Goal: Task Accomplishment & Management: Use online tool/utility

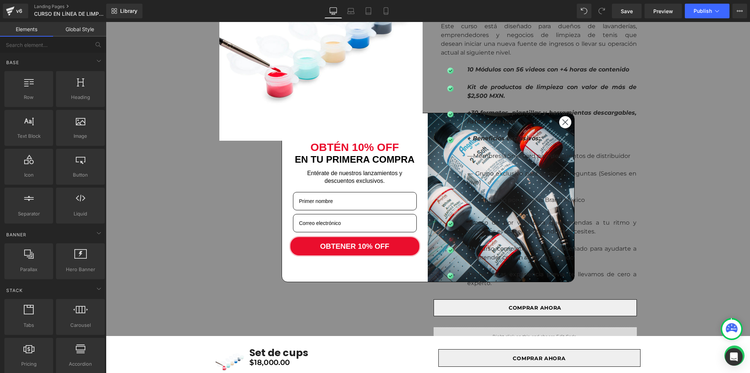
scroll to position [586, 0]
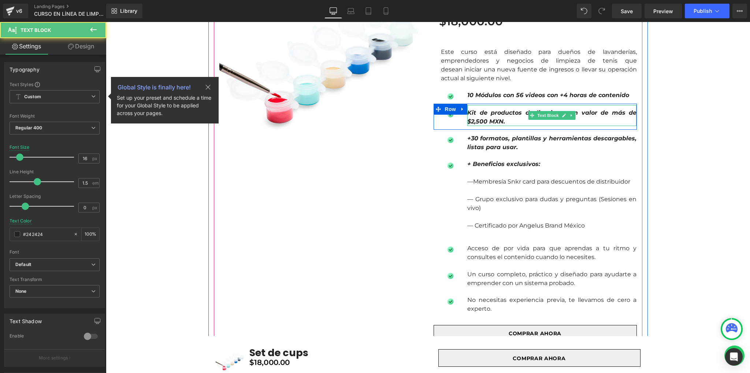
click at [561, 123] on p "Kit de productos de limpieza con valor de más de $2,500 MXN." at bounding box center [551, 117] width 169 height 18
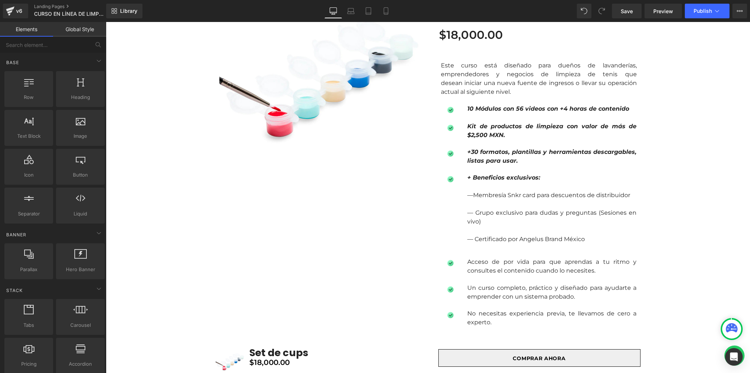
scroll to position [440, 0]
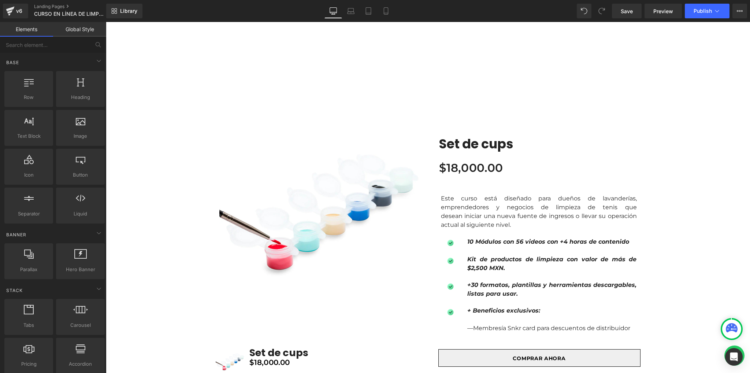
click at [74, 34] on link "Global Style" at bounding box center [79, 29] width 53 height 15
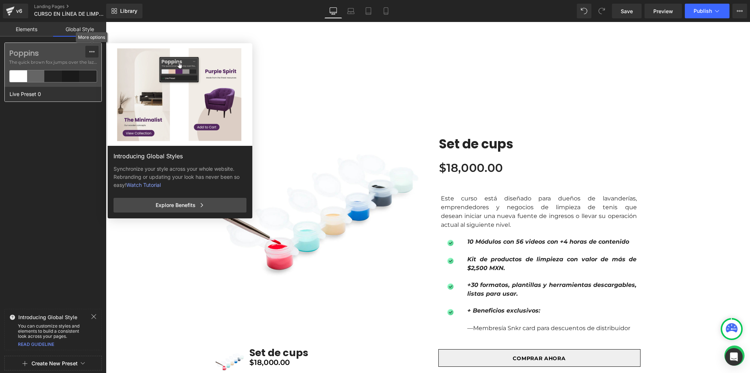
click at [92, 50] on icon at bounding box center [92, 52] width 6 height 6
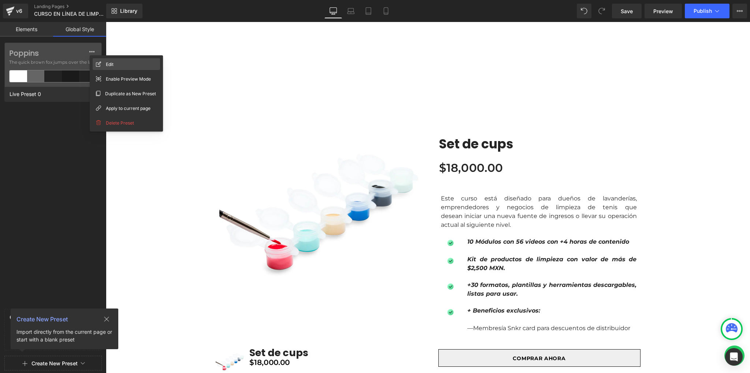
click at [99, 63] on icon at bounding box center [98, 64] width 5 height 5
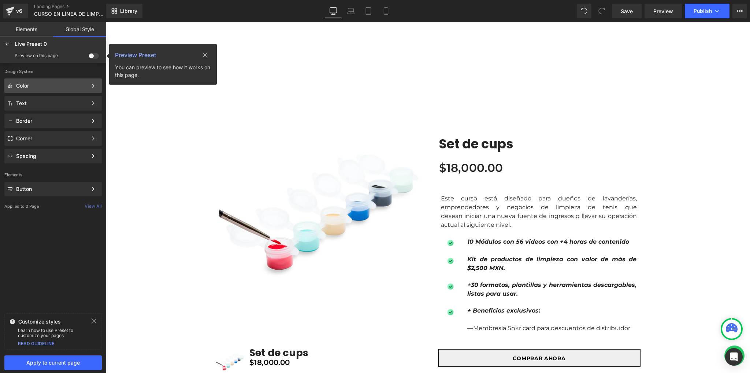
click at [56, 85] on div "Color" at bounding box center [51, 86] width 71 height 6
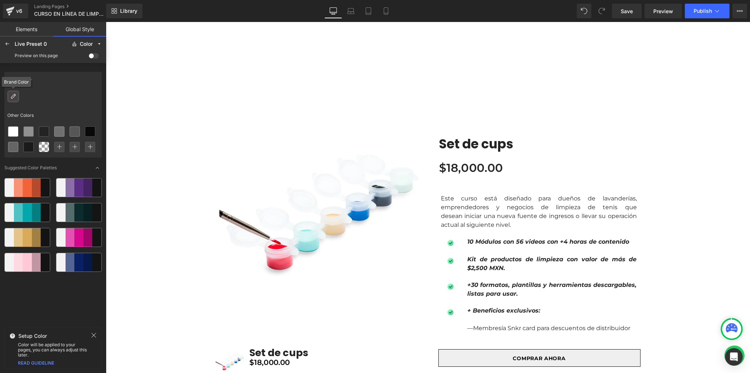
click at [13, 99] on icon at bounding box center [13, 96] width 6 height 6
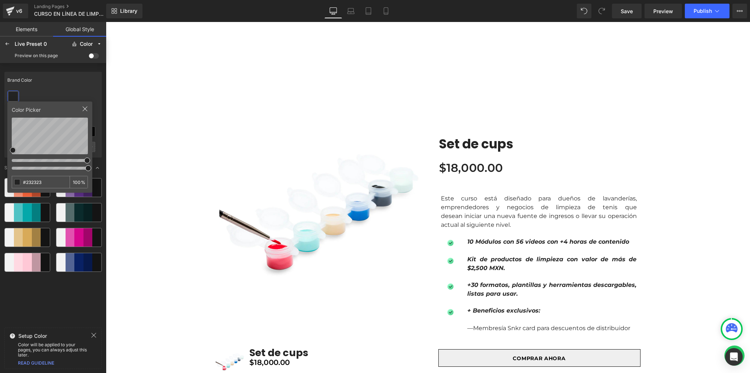
drag, startPoint x: 44, startPoint y: 183, endPoint x: 3, endPoint y: 183, distance: 41.0
click at [4, 183] on div "Brand Color Other Colors Color Picker #232323 100 % Suggested Color Palettes" at bounding box center [52, 197] width 97 height 256
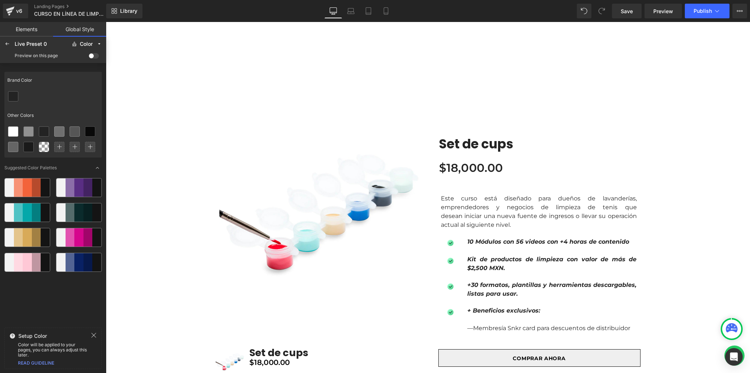
click at [16, 103] on div at bounding box center [52, 96] width 97 height 15
click at [15, 99] on div at bounding box center [13, 97] width 10 height 10
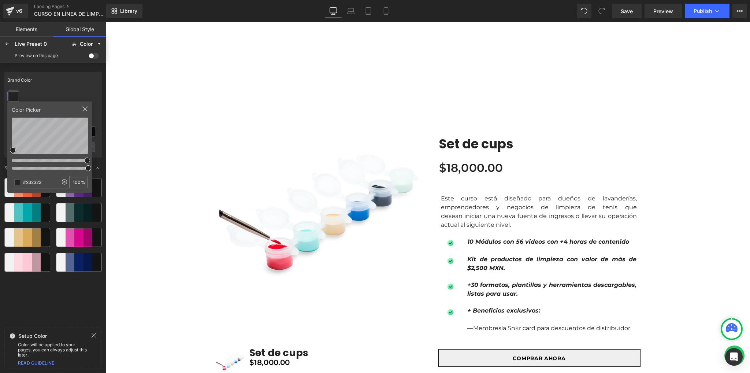
click at [46, 180] on input "#232323" at bounding box center [35, 182] width 46 height 12
type input "#D12442"
click at [48, 310] on div "Brand Color Other Colors Color Picker #D12442 100 % Suggested Color Palettes" at bounding box center [52, 197] width 97 height 256
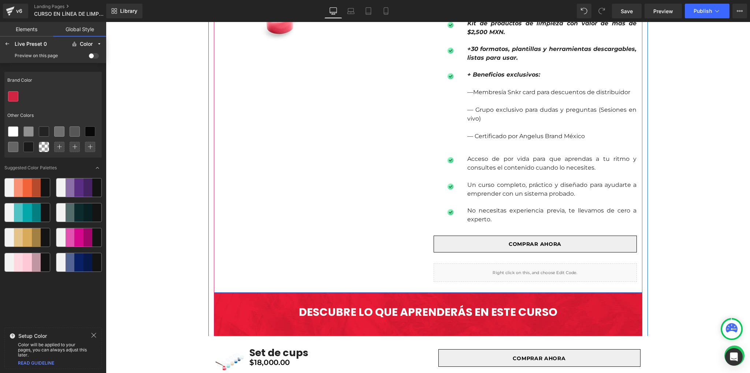
scroll to position [683, 0]
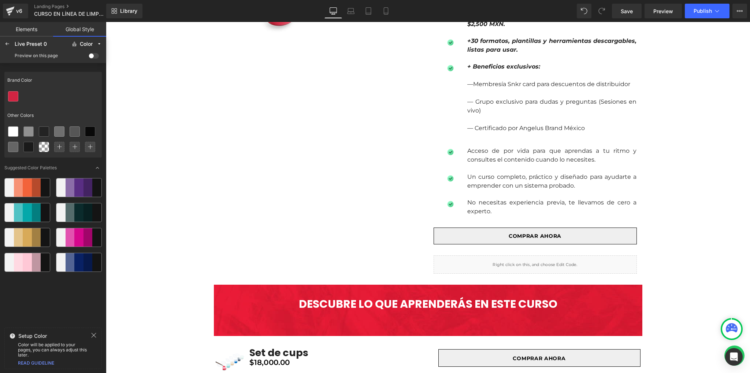
click at [631, 9] on span "Save" at bounding box center [627, 11] width 12 height 8
click at [9, 44] on icon at bounding box center [7, 44] width 6 height 6
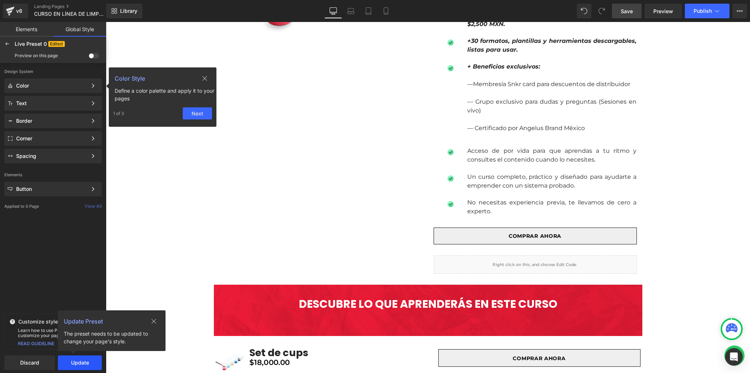
click at [73, 362] on button "Update" at bounding box center [80, 362] width 44 height 15
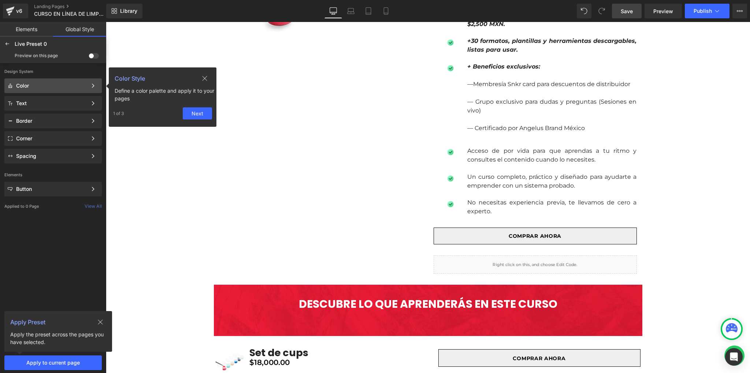
click at [197, 110] on button "Next" at bounding box center [197, 113] width 29 height 12
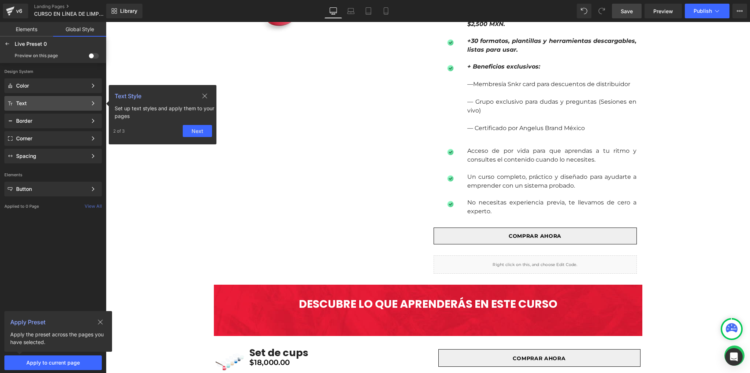
drag, startPoint x: 202, startPoint y: 98, endPoint x: 4, endPoint y: 85, distance: 198.6
click at [202, 98] on icon at bounding box center [205, 96] width 6 height 6
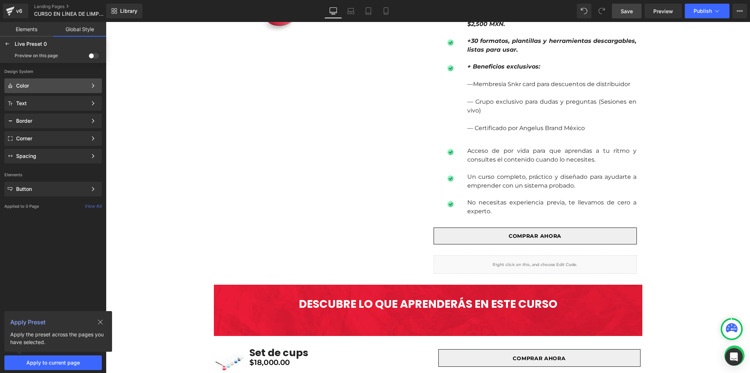
click at [44, 89] on div "Color Text Style Set up text styles and apply them to your pages 2 of 3 Next" at bounding box center [52, 85] width 97 height 15
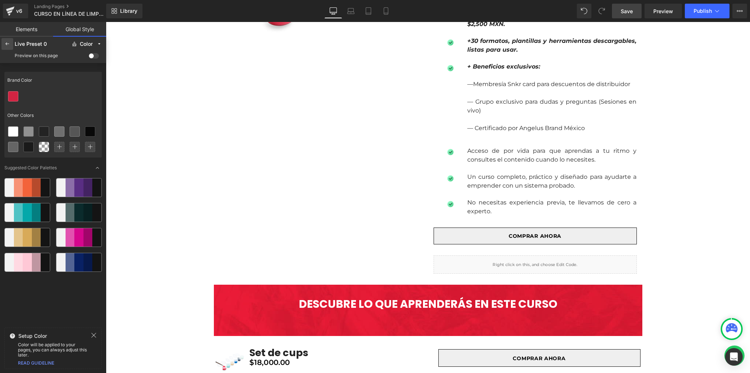
click at [4, 45] on div at bounding box center [7, 44] width 12 height 12
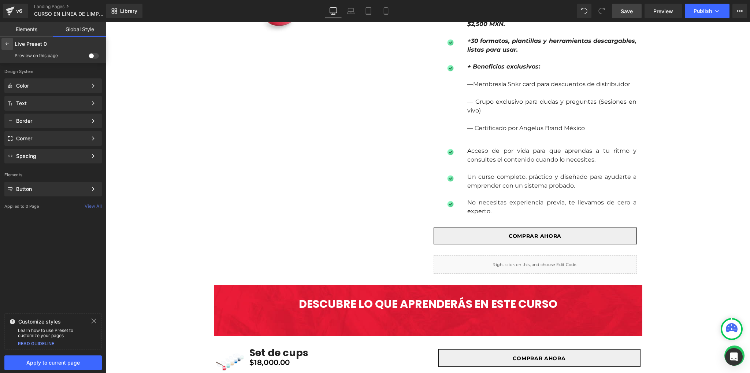
click at [5, 44] on icon at bounding box center [7, 44] width 6 height 6
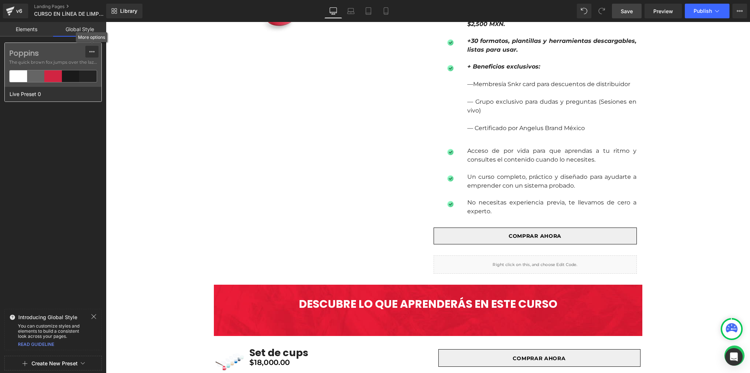
click at [96, 50] on button at bounding box center [91, 52] width 13 height 12
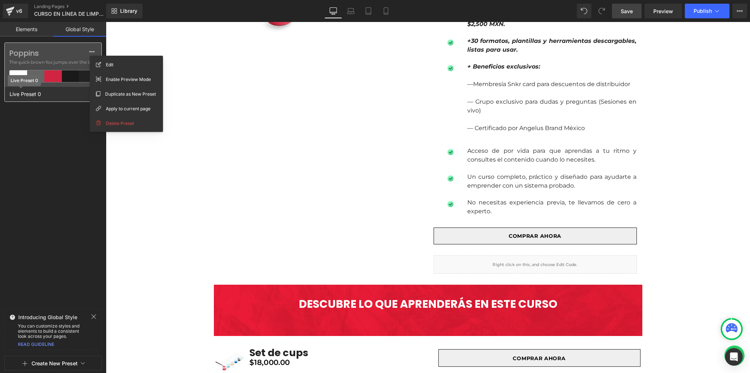
click at [26, 94] on span "Live Preset 0" at bounding box center [25, 94] width 35 height 10
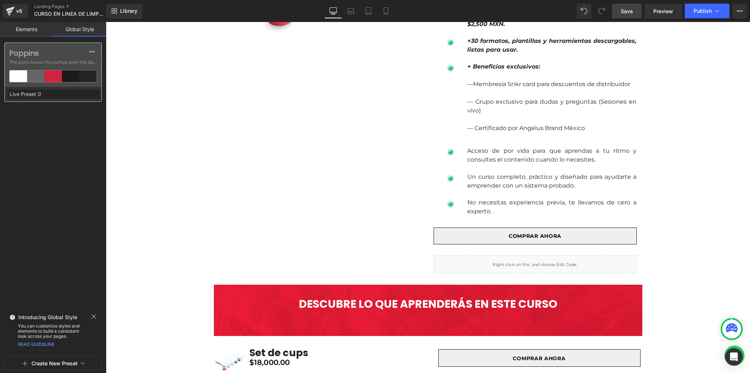
click at [61, 51] on label "Poppins" at bounding box center [53, 53] width 88 height 9
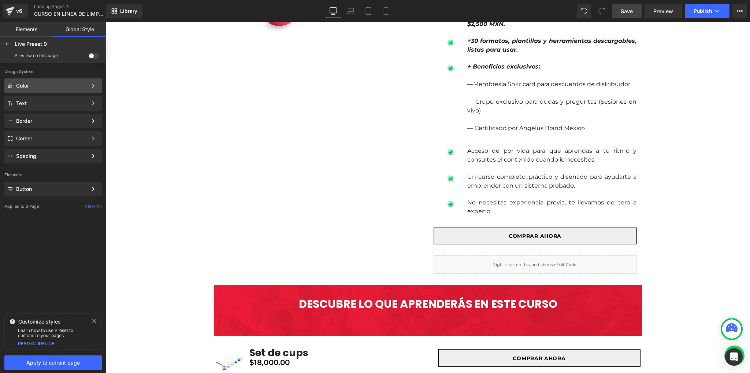
click at [64, 86] on div "Color" at bounding box center [51, 86] width 71 height 6
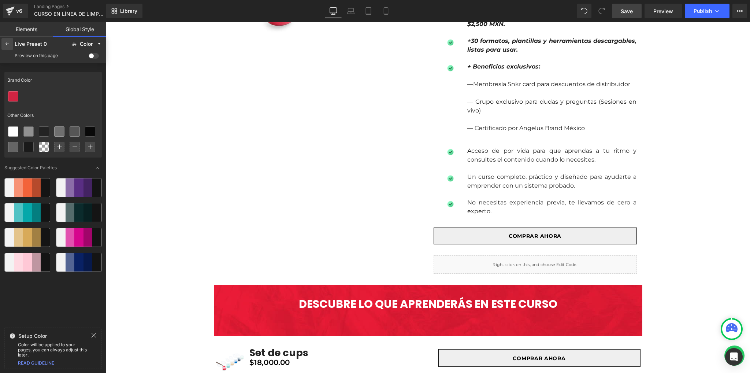
click at [8, 47] on icon at bounding box center [7, 44] width 6 height 6
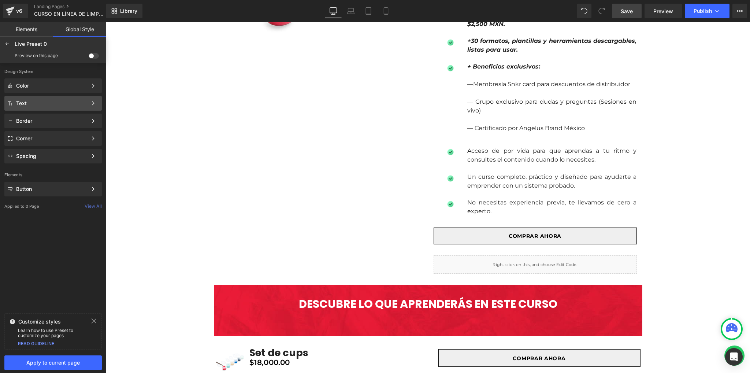
click at [42, 103] on div "Text" at bounding box center [51, 103] width 71 height 6
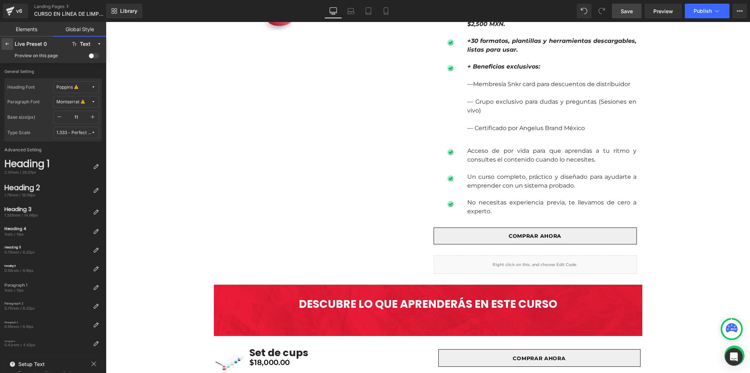
click at [4, 43] on icon at bounding box center [7, 44] width 6 height 6
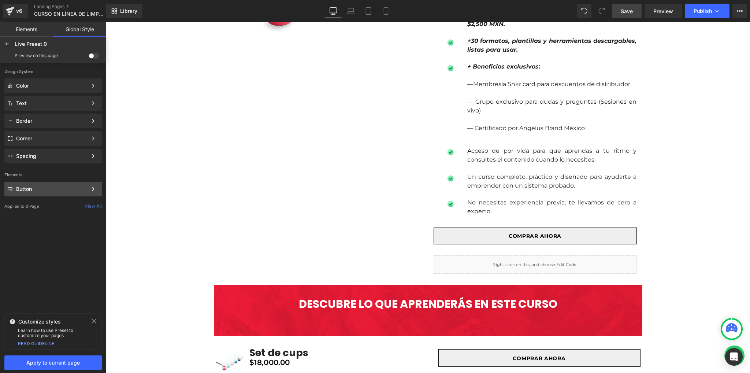
click at [51, 182] on div "Button Color Style Define a color palette and apply it to your pages 1 of 3 Next" at bounding box center [52, 189] width 97 height 15
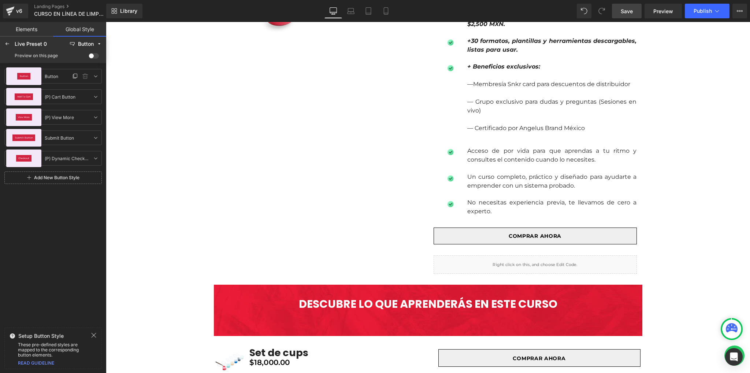
click at [26, 76] on span "Button" at bounding box center [24, 76] width 8 height 2
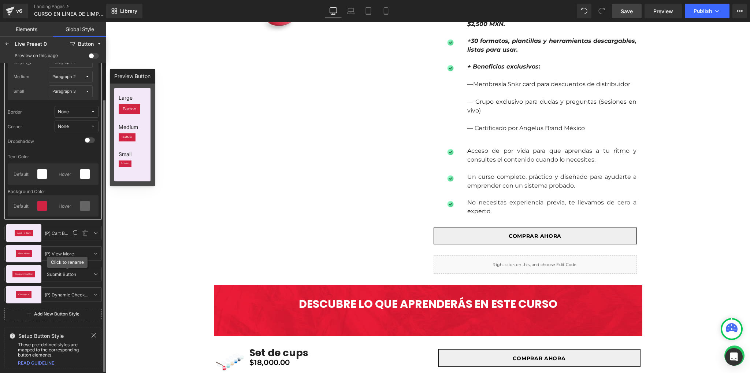
scroll to position [0, 0]
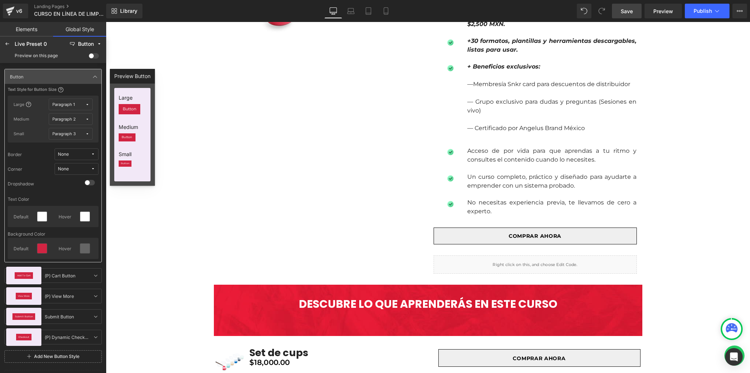
click at [90, 57] on span at bounding box center [94, 55] width 10 height 5
click at [89, 57] on input "checkbox" at bounding box center [89, 57] width 0 height 0
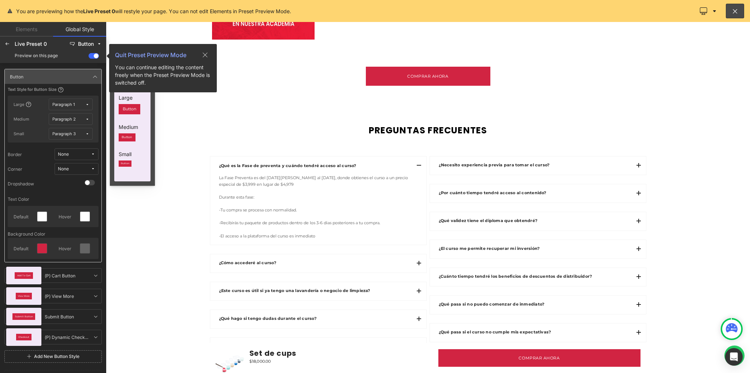
scroll to position [1855, 0]
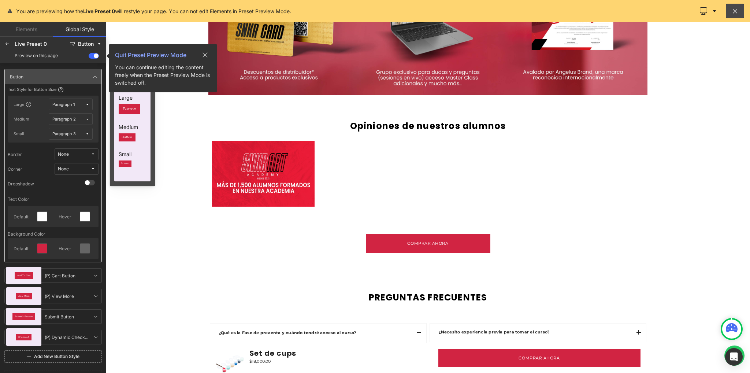
click at [205, 55] on icon at bounding box center [205, 54] width 5 height 5
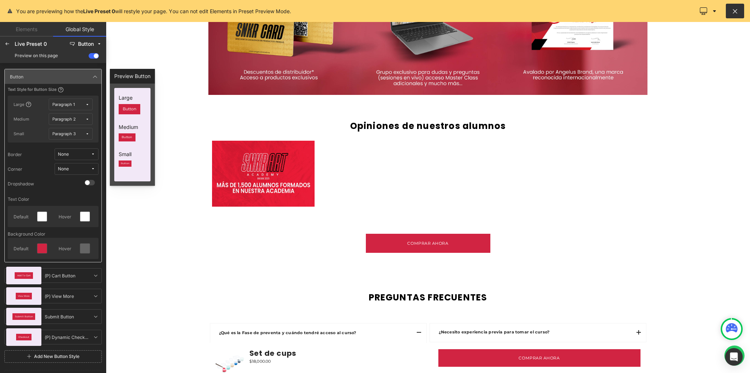
click at [730, 12] on button at bounding box center [735, 11] width 18 height 15
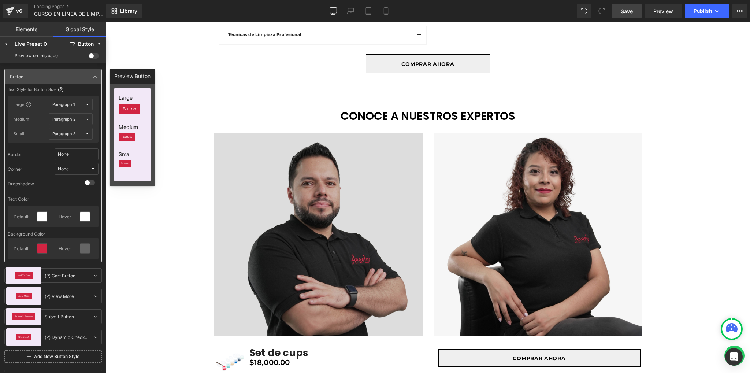
scroll to position [1213, 0]
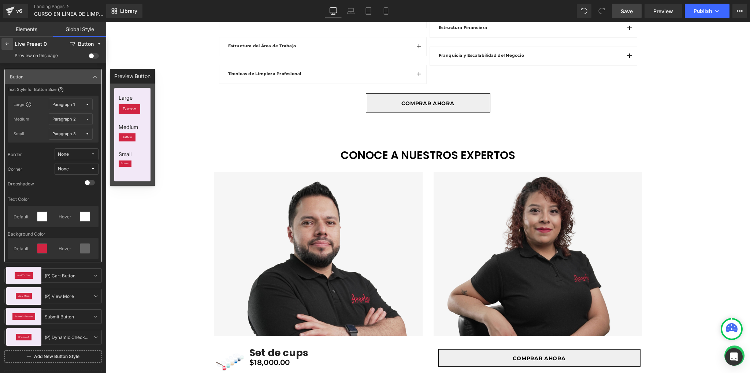
click at [9, 44] on icon at bounding box center [7, 44] width 6 height 6
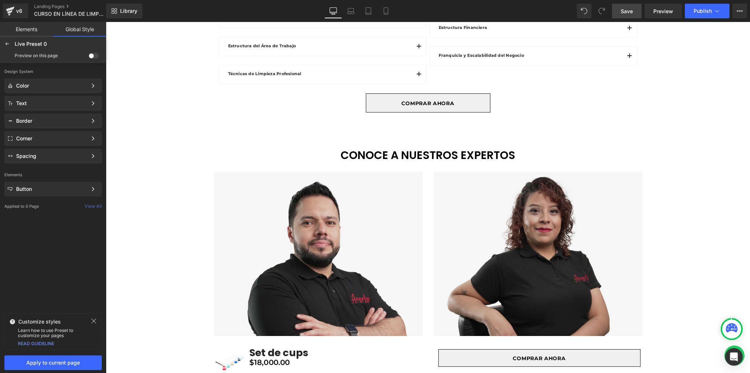
click at [26, 33] on link "Elements" at bounding box center [26, 29] width 53 height 15
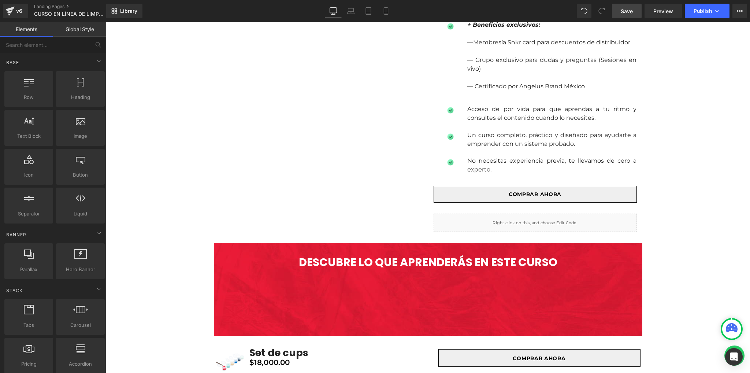
scroll to position [676, 0]
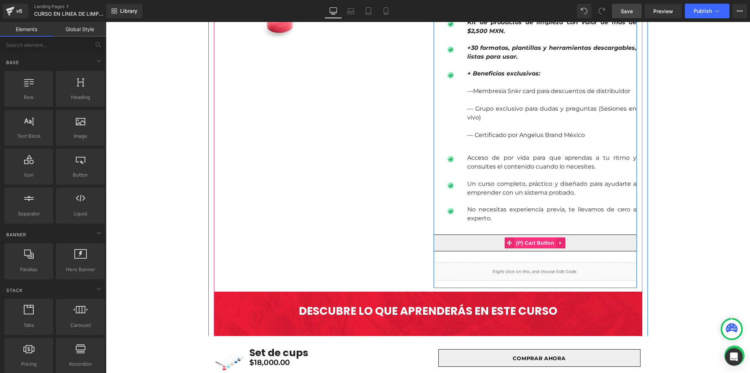
click at [533, 244] on span "(P) Cart Button" at bounding box center [535, 242] width 42 height 11
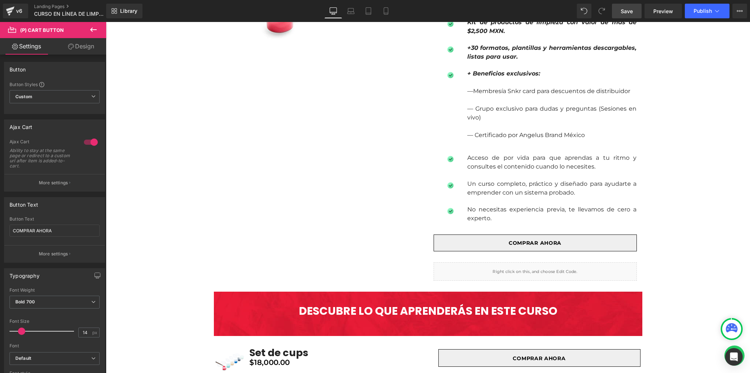
click at [76, 46] on link "Design" at bounding box center [81, 46] width 53 height 16
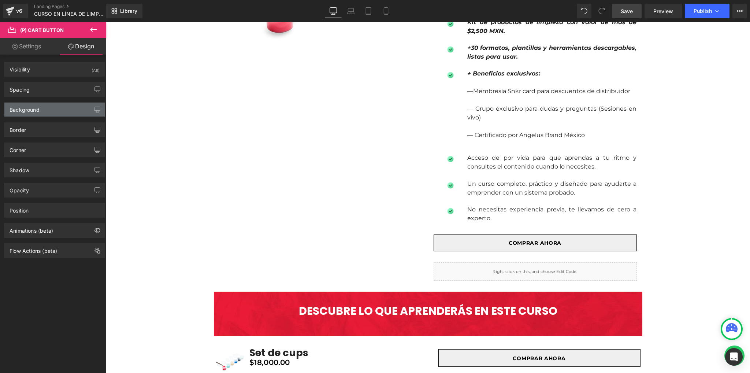
click at [53, 106] on div "Background" at bounding box center [54, 110] width 100 height 14
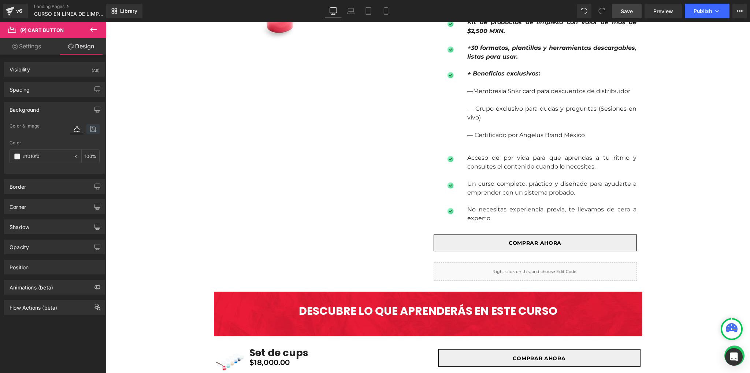
click at [87, 129] on icon at bounding box center [92, 129] width 13 height 10
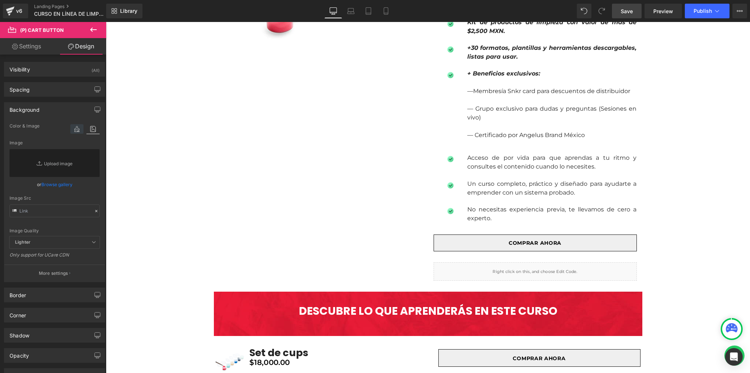
click at [70, 129] on icon at bounding box center [76, 129] width 13 height 10
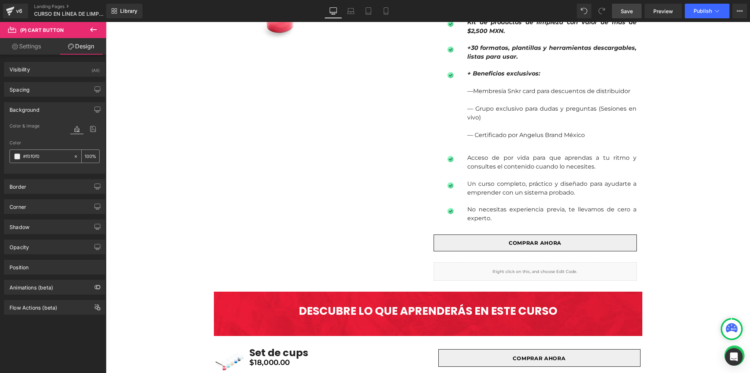
click at [49, 158] on input "#f0f0f0" at bounding box center [46, 156] width 47 height 8
paste input "D12442"
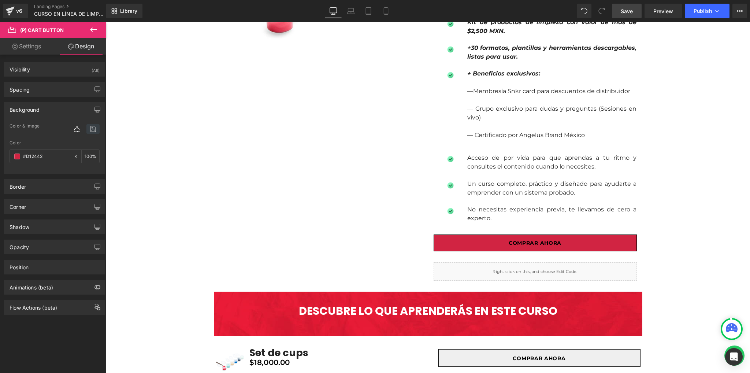
type input "#d12442"
click at [89, 127] on icon at bounding box center [92, 129] width 13 height 10
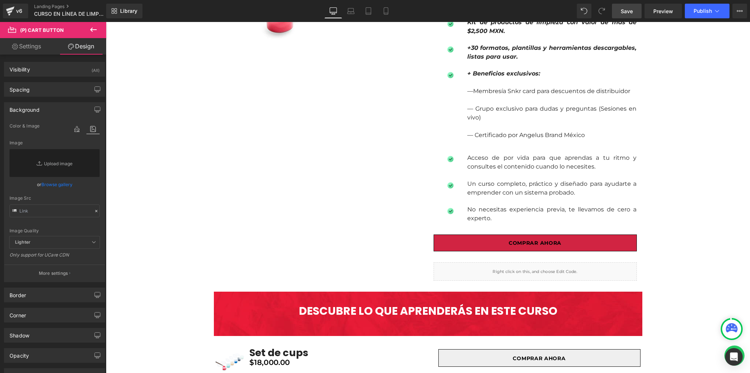
click at [70, 134] on div at bounding box center [84, 136] width 29 height 5
click at [74, 132] on icon at bounding box center [76, 129] width 13 height 10
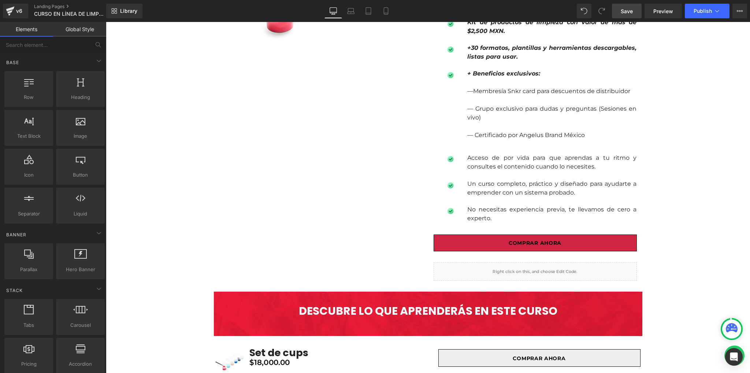
click at [78, 32] on link "Global Style" at bounding box center [79, 29] width 53 height 15
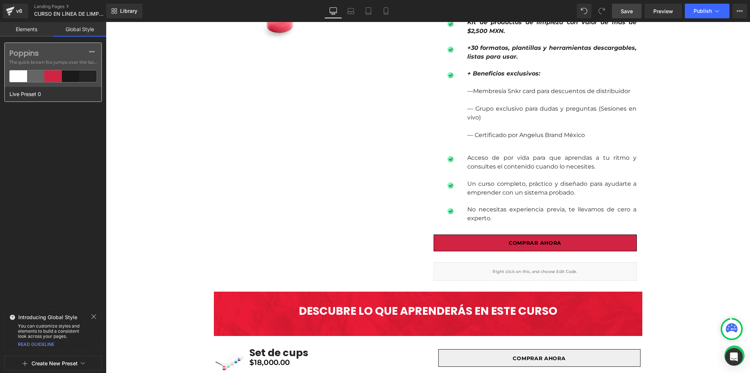
click at [37, 63] on span "The quick brown fox jumps over the lazy..." at bounding box center [53, 62] width 88 height 7
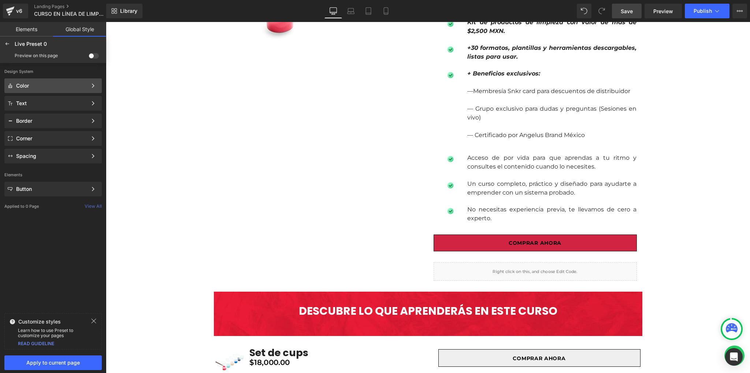
click at [53, 85] on div "Color" at bounding box center [51, 86] width 71 height 6
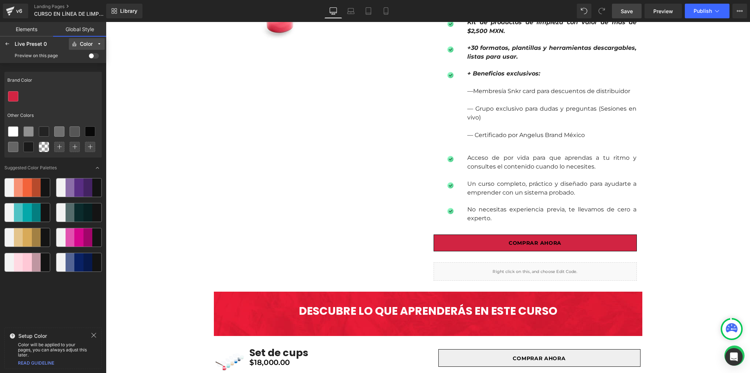
click at [82, 40] on button "Color" at bounding box center [87, 44] width 36 height 12
click at [92, 334] on icon at bounding box center [94, 335] width 6 height 6
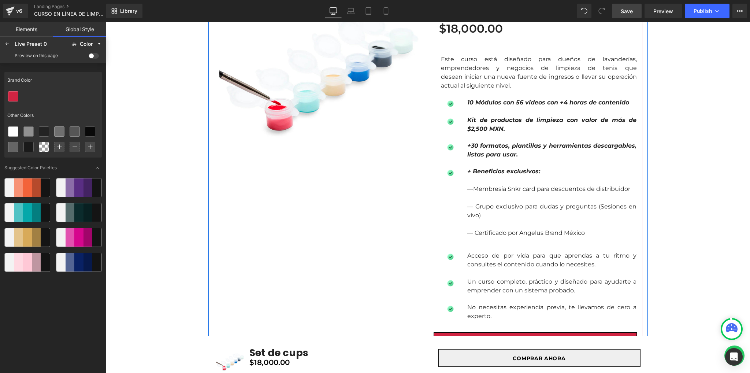
scroll to position [579, 0]
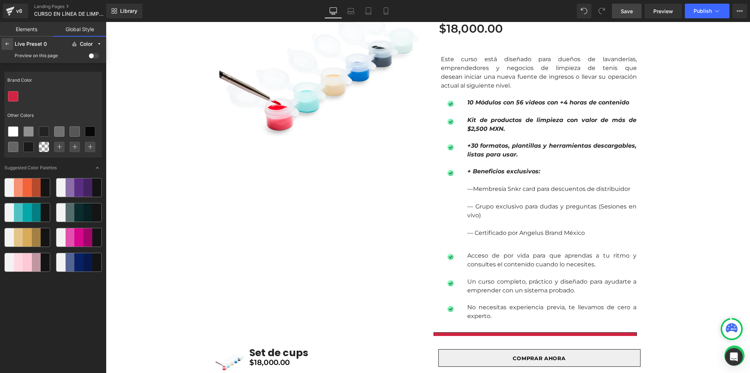
click at [4, 46] on div at bounding box center [7, 44] width 12 height 12
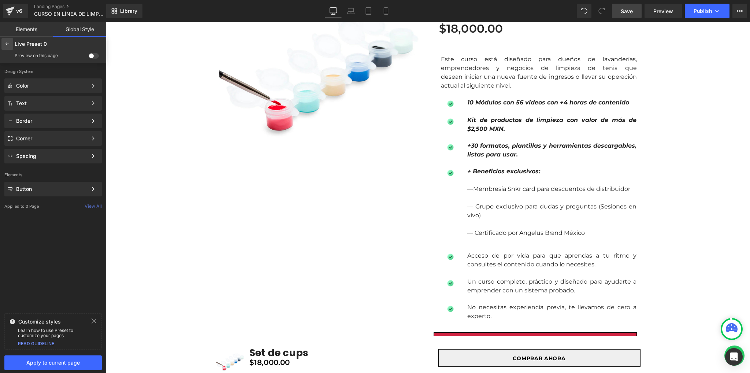
click at [8, 45] on icon at bounding box center [7, 44] width 6 height 6
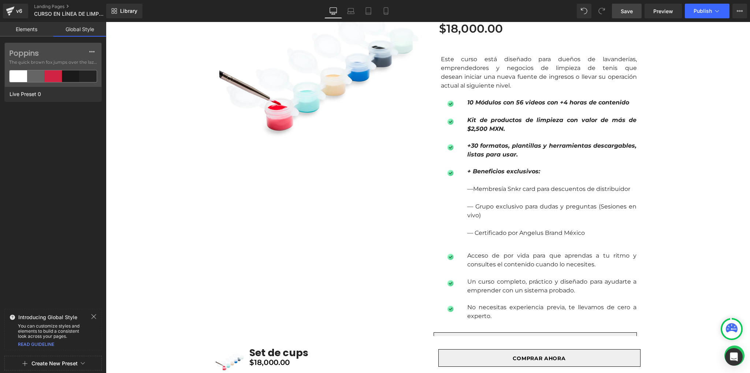
drag, startPoint x: 60, startPoint y: 290, endPoint x: 85, endPoint y: 319, distance: 38.2
click at [60, 290] on div "Poppins The quick brown fox jumps over the lazy... Live Preset 0" at bounding box center [53, 173] width 106 height 263
click at [52, 363] on button "Create New Preset" at bounding box center [54, 363] width 46 height 15
click at [56, 329] on div "From This Page" at bounding box center [53, 332] width 61 height 12
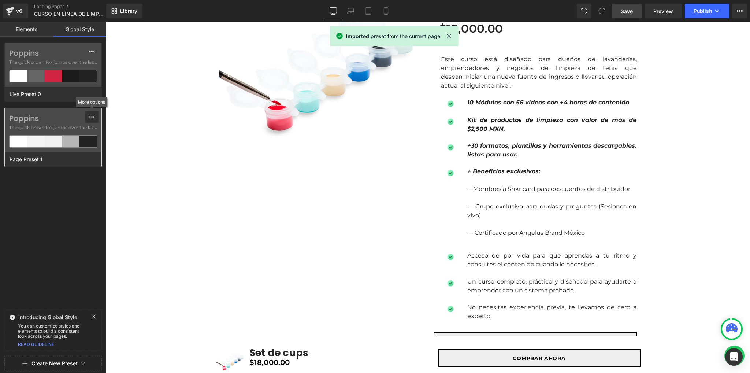
click at [94, 117] on icon at bounding box center [92, 117] width 6 height 6
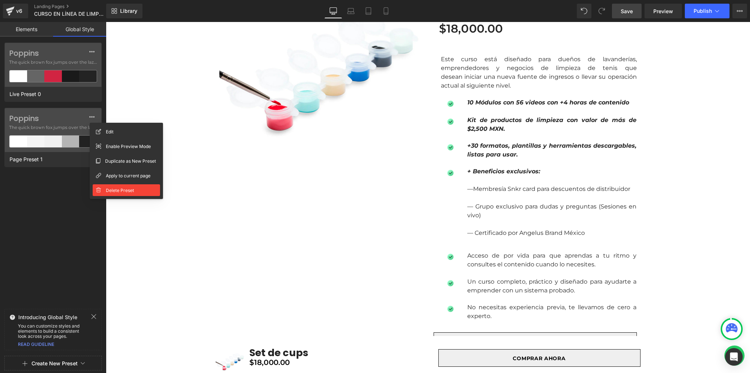
click at [123, 194] on span "Delete Preset" at bounding box center [120, 190] width 28 height 8
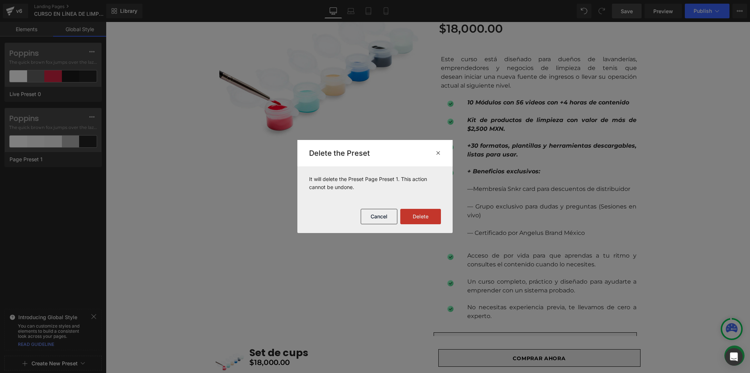
click at [433, 211] on button "Delete" at bounding box center [420, 216] width 41 height 15
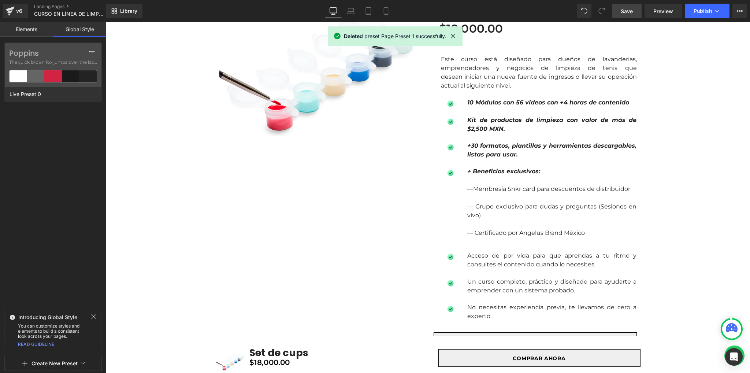
click at [45, 364] on button "Create New Preset" at bounding box center [54, 363] width 46 height 15
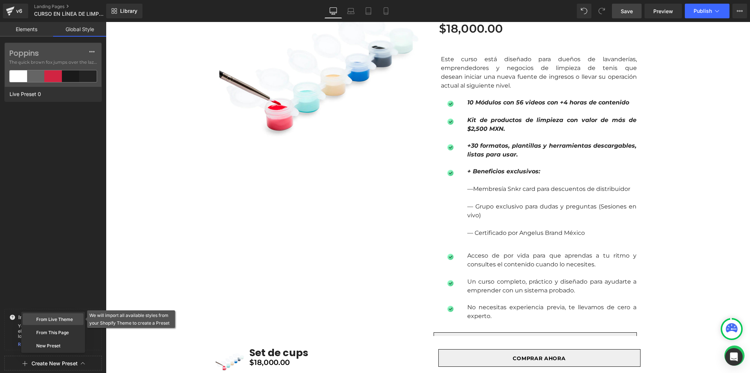
click at [55, 316] on div "From Live Theme" at bounding box center [53, 319] width 61 height 12
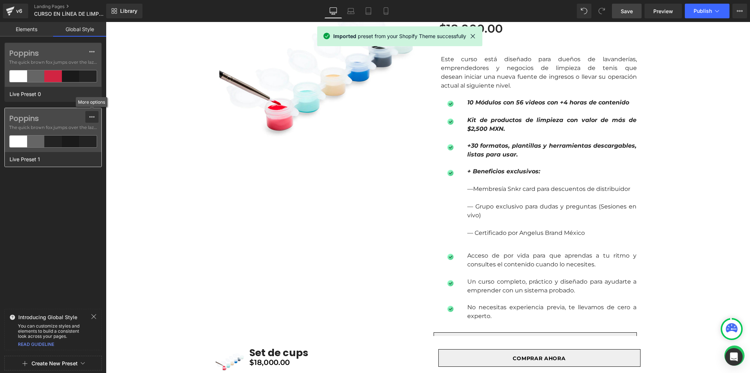
click at [89, 118] on icon at bounding box center [92, 117] width 6 height 6
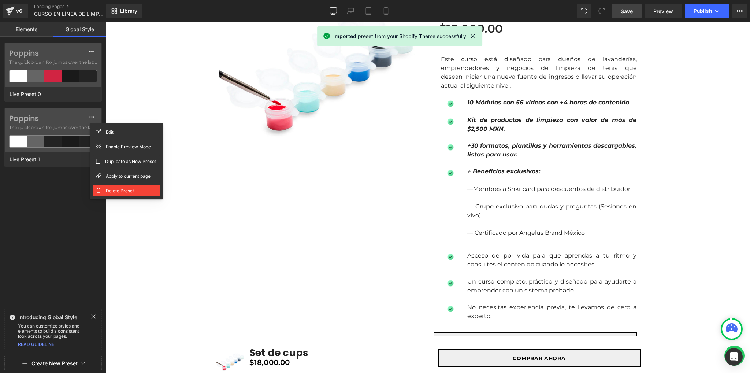
click at [125, 191] on span "Delete Preset" at bounding box center [120, 191] width 28 height 8
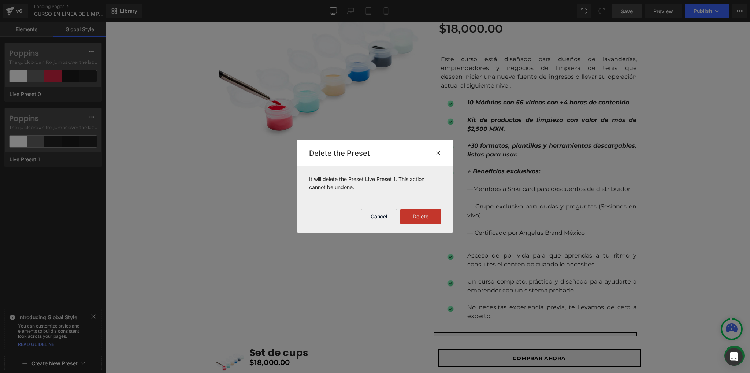
click at [423, 217] on button "Delete" at bounding box center [420, 216] width 41 height 15
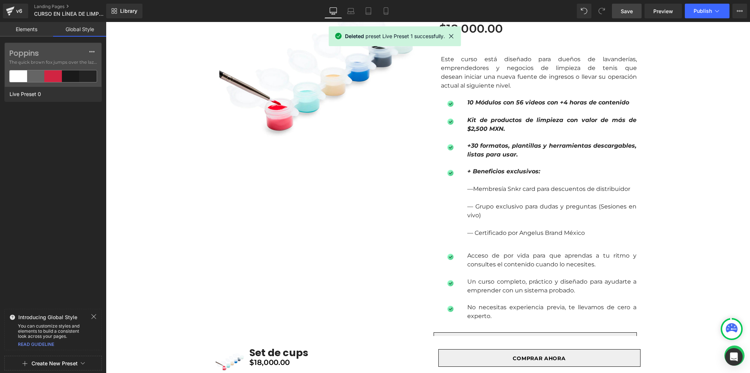
click at [55, 364] on button "Create New Preset" at bounding box center [54, 363] width 46 height 15
click at [52, 336] on div "From This Page" at bounding box center [53, 332] width 61 height 12
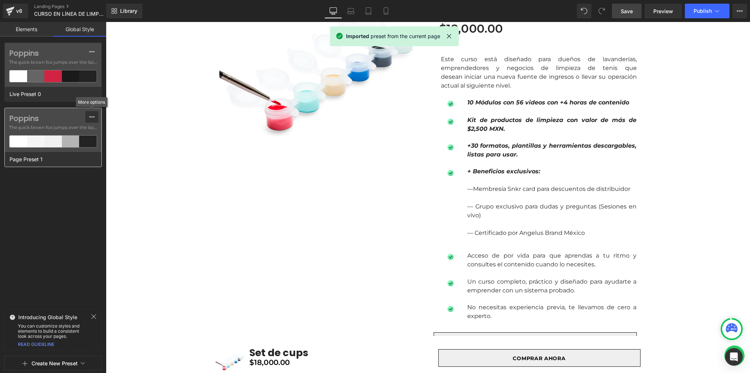
click at [94, 117] on icon at bounding box center [91, 116] width 5 height 1
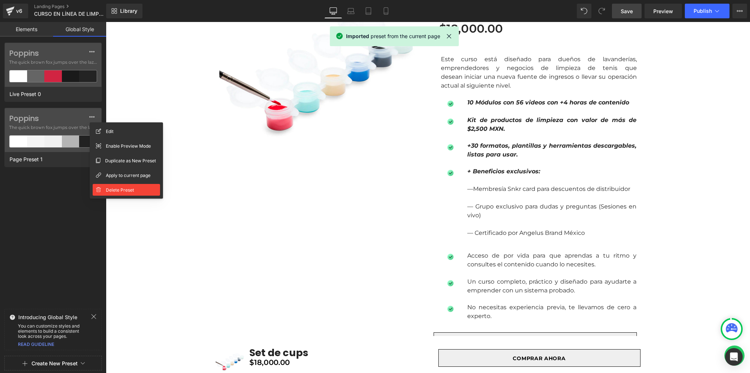
click at [119, 191] on span "Delete Preset" at bounding box center [120, 190] width 28 height 8
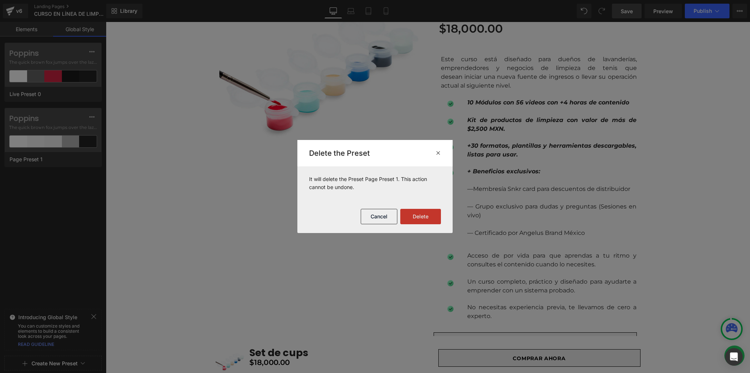
click at [427, 215] on button "Delete" at bounding box center [420, 216] width 41 height 15
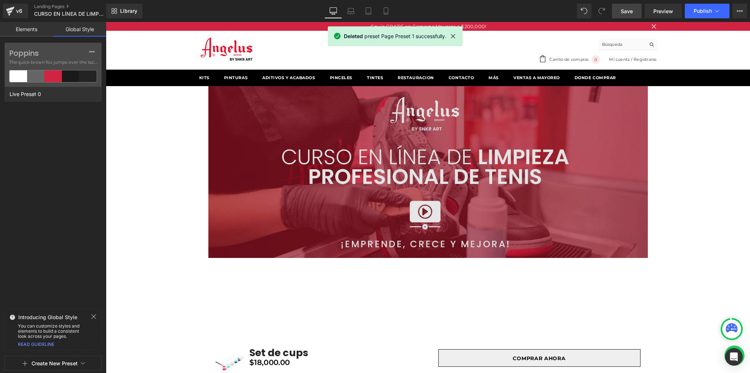
scroll to position [195, 0]
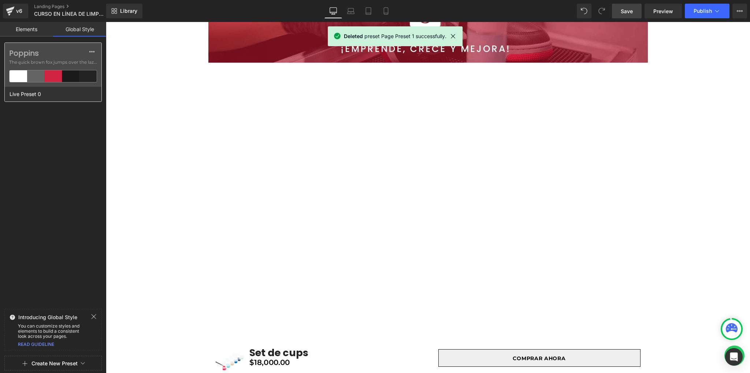
click at [52, 61] on span "The quick brown fox jumps over the lazy..." at bounding box center [53, 62] width 88 height 7
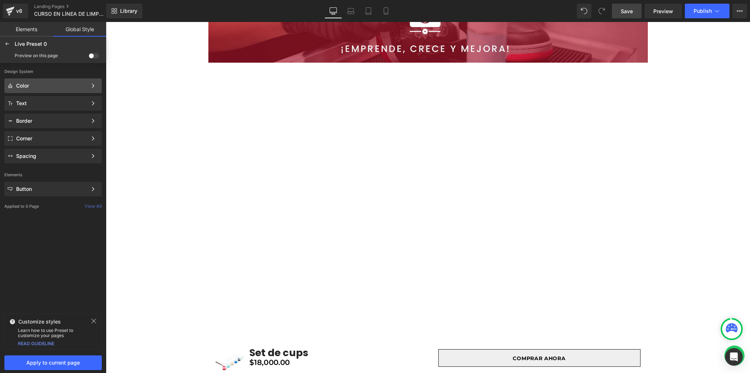
click at [45, 83] on div "Color" at bounding box center [51, 86] width 71 height 6
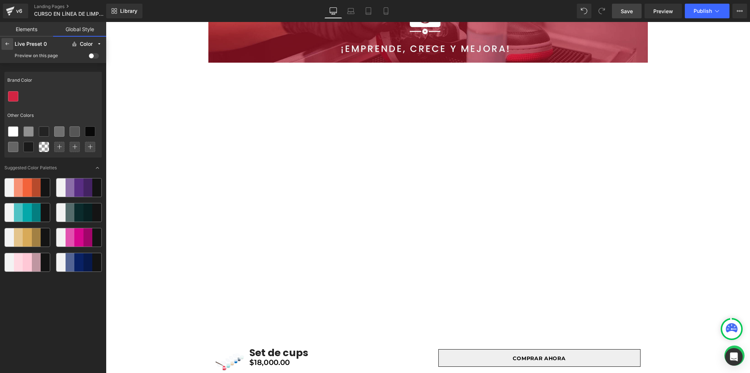
click at [9, 44] on icon at bounding box center [7, 44] width 6 height 6
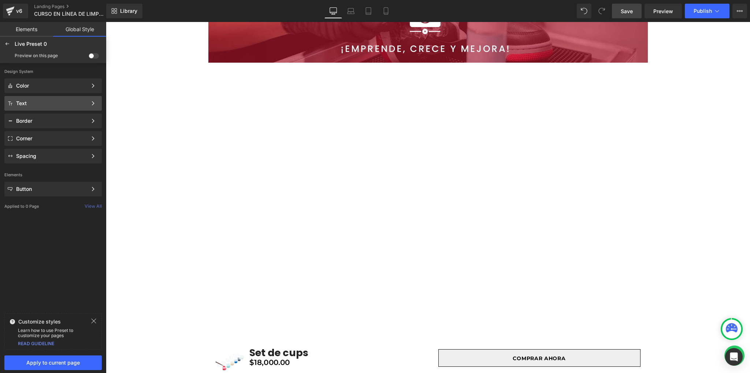
click at [39, 100] on div "Text" at bounding box center [51, 103] width 71 height 6
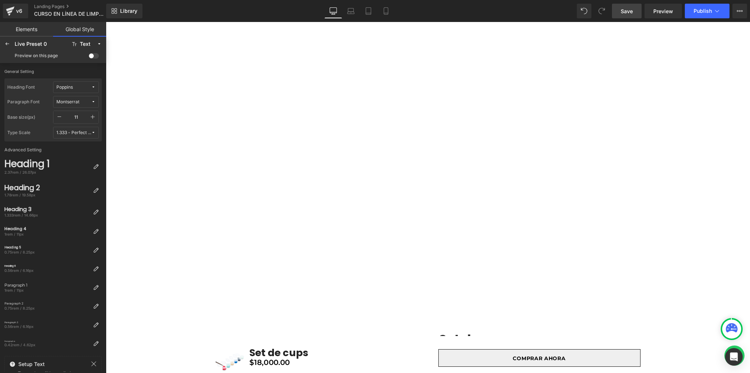
scroll to position [0, 0]
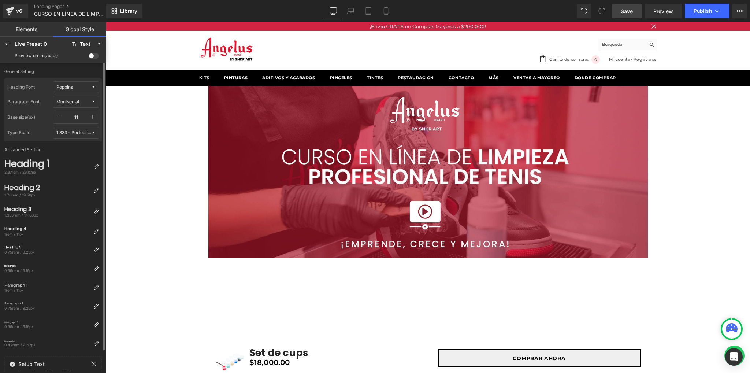
click at [84, 92] on button "Poppins" at bounding box center [76, 87] width 46 height 12
click at [67, 99] on div "Default" at bounding box center [69, 102] width 54 height 12
click at [64, 101] on div "Montserrat" at bounding box center [67, 101] width 23 height 5
click at [60, 118] on label "Default" at bounding box center [60, 116] width 15 height 5
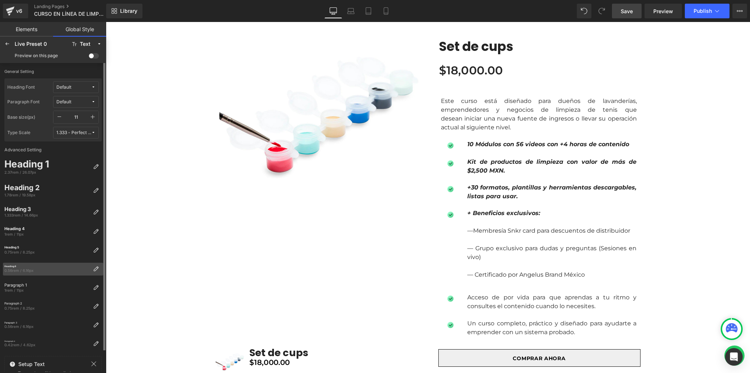
scroll to position [23, 0]
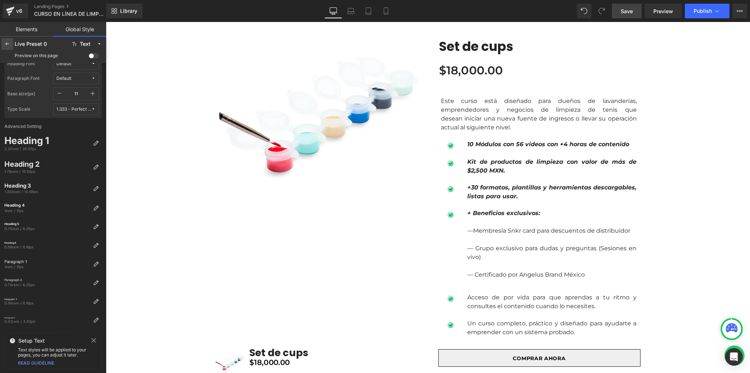
click at [4, 44] on div at bounding box center [7, 44] width 12 height 12
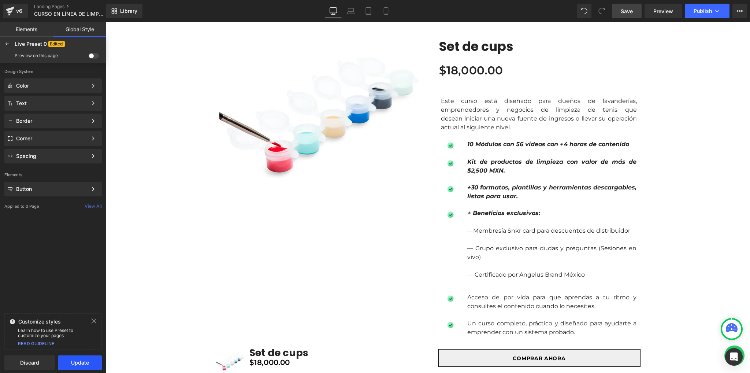
click at [72, 365] on button "Update" at bounding box center [80, 362] width 44 height 15
click at [64, 192] on div "Button Color Style Define a color palette and apply it to your pages 1 of 3 Next" at bounding box center [52, 189] width 97 height 15
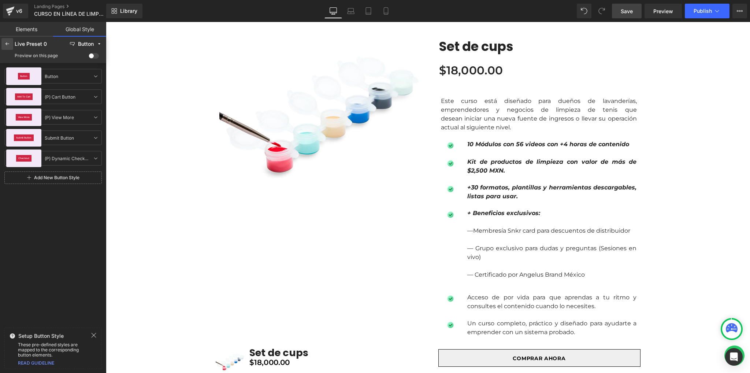
click at [1, 43] on div at bounding box center [7, 44] width 12 height 12
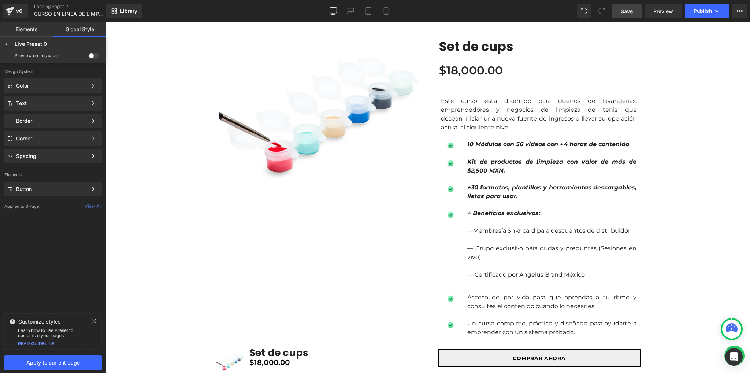
drag, startPoint x: 40, startPoint y: 206, endPoint x: 67, endPoint y: 209, distance: 28.0
click at [42, 206] on p "Applied to 0 Page" at bounding box center [44, 206] width 80 height 5
click at [89, 206] on div "View All" at bounding box center [96, 206] width 22 height 5
click at [26, 204] on p "Applied to 0 Page" at bounding box center [44, 206] width 80 height 5
click at [3, 40] on div at bounding box center [7, 44] width 12 height 12
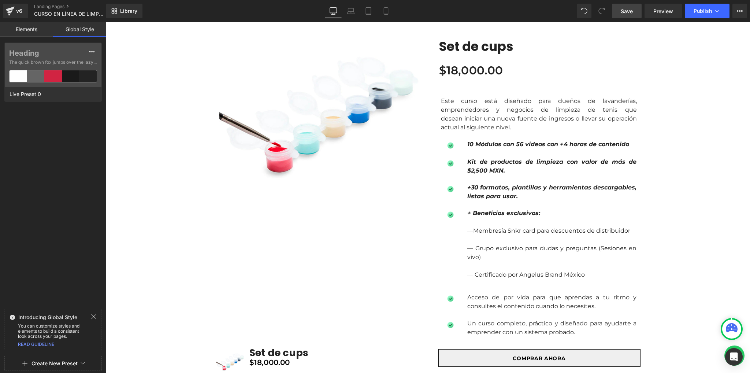
drag, startPoint x: 223, startPoint y: 196, endPoint x: 250, endPoint y: 194, distance: 26.8
click at [223, 197] on img at bounding box center [320, 113] width 203 height 203
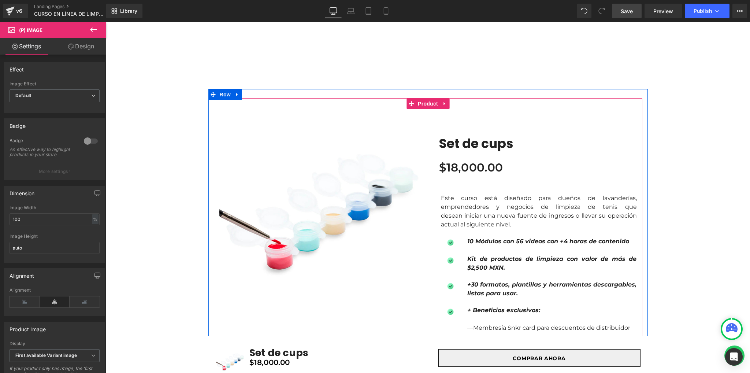
scroll to position [440, 0]
click at [429, 103] on span "Product" at bounding box center [428, 104] width 24 height 11
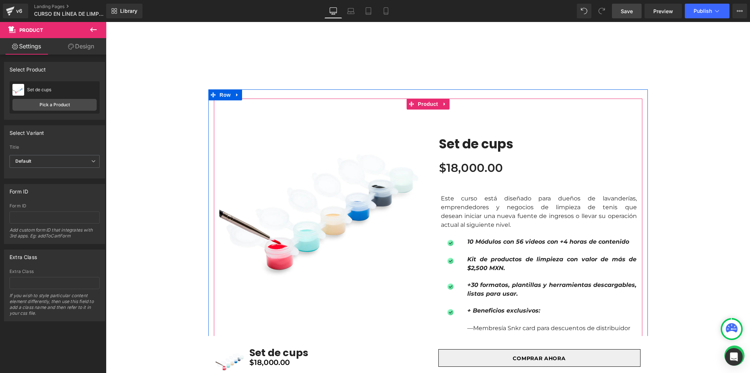
click at [75, 47] on link "Design" at bounding box center [81, 46] width 53 height 16
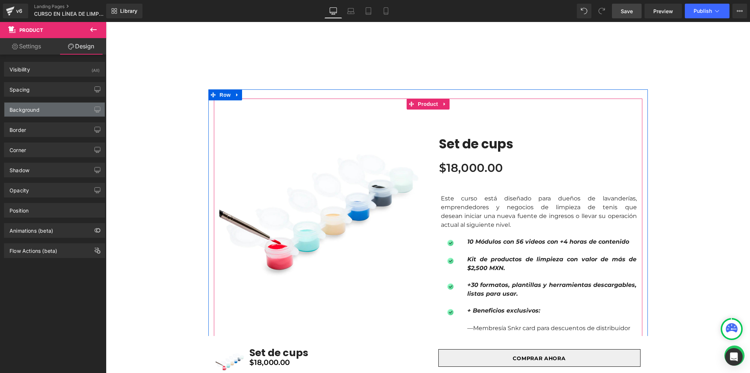
click at [36, 109] on div "Background" at bounding box center [25, 108] width 30 height 10
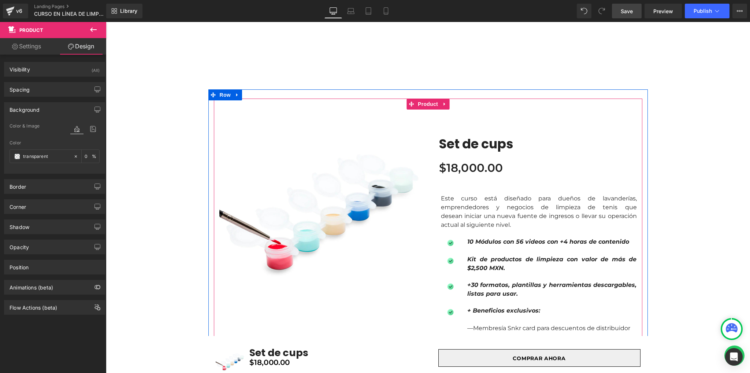
click at [36, 109] on div "Background" at bounding box center [25, 108] width 30 height 10
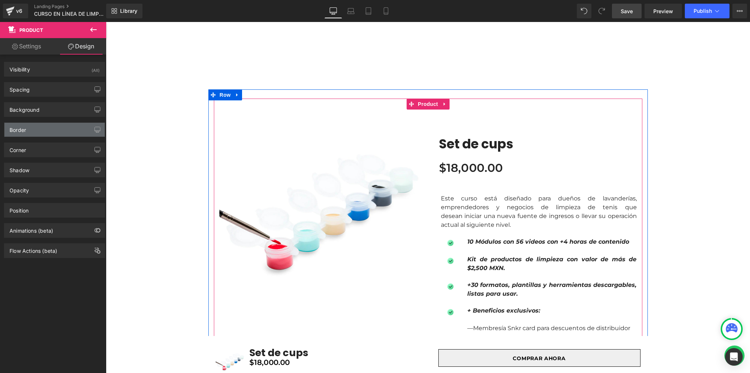
click at [31, 128] on div "Border" at bounding box center [54, 130] width 100 height 14
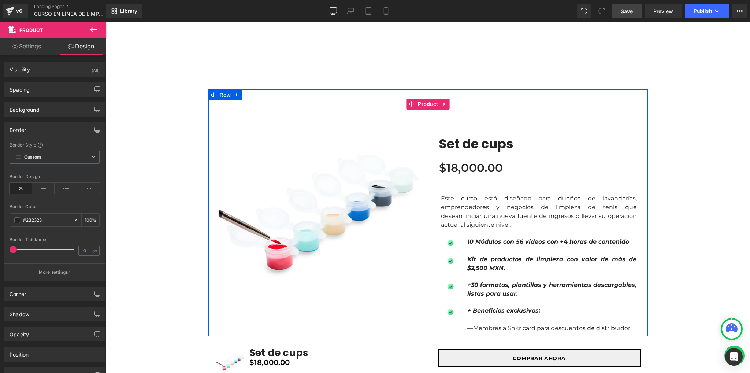
click at [31, 128] on div "Border" at bounding box center [54, 130] width 100 height 14
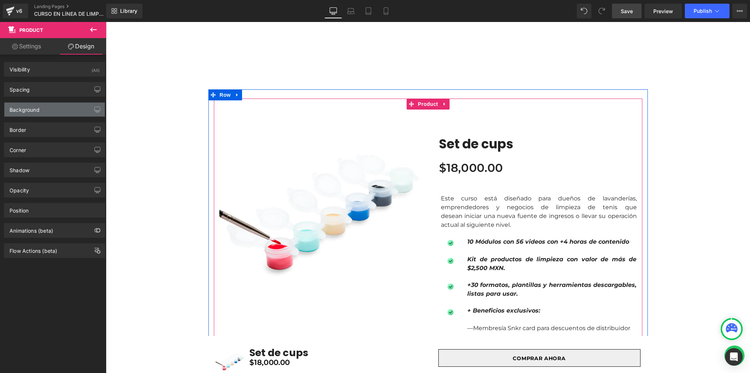
click at [34, 104] on div "Background" at bounding box center [25, 108] width 30 height 10
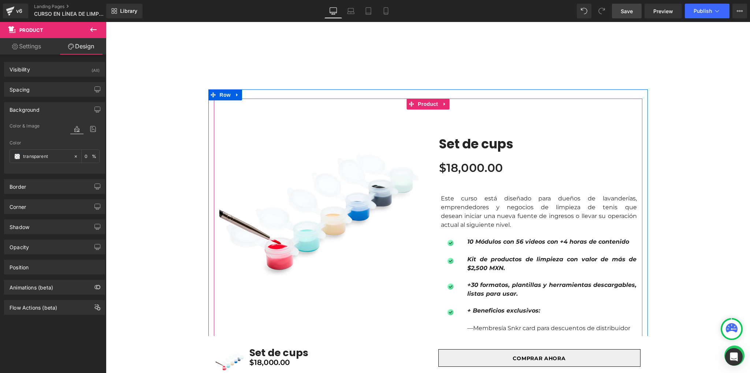
click at [34, 104] on div "Background" at bounding box center [25, 108] width 30 height 10
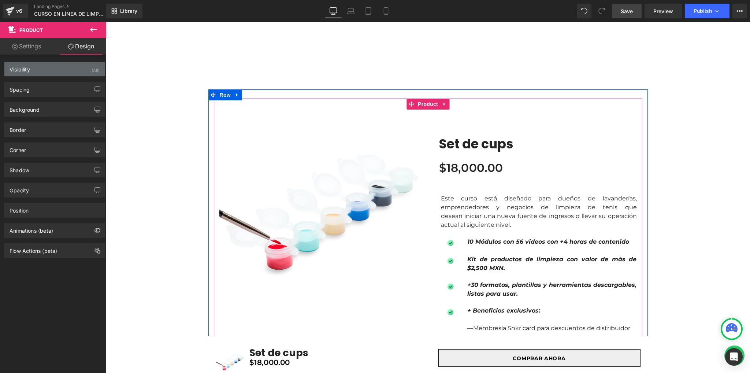
click at [29, 71] on div "Visibility" at bounding box center [20, 67] width 21 height 10
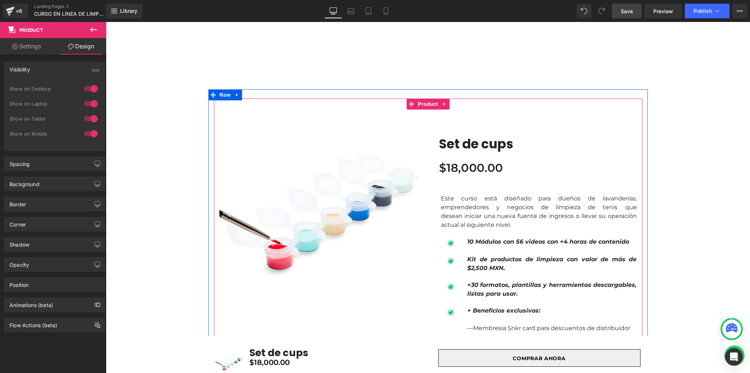
click at [29, 71] on div "Visibility" at bounding box center [20, 67] width 21 height 10
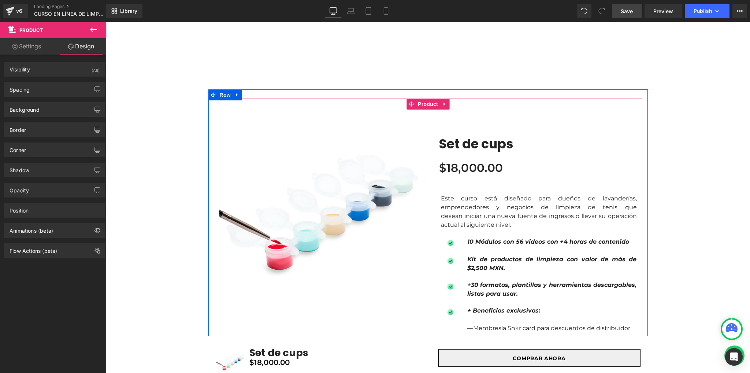
click at [23, 49] on link "Settings" at bounding box center [26, 46] width 53 height 16
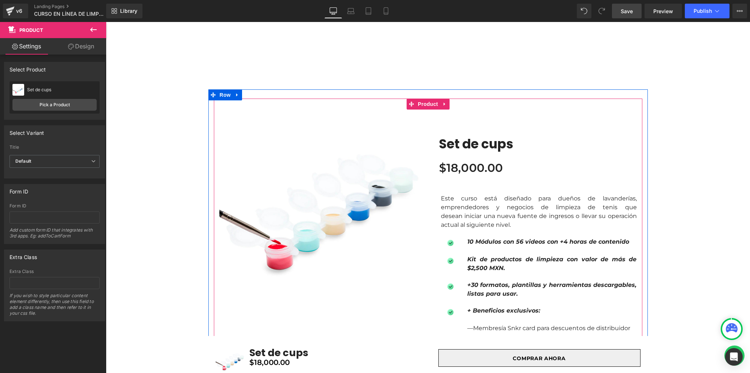
click at [65, 45] on link "Design" at bounding box center [81, 46] width 53 height 16
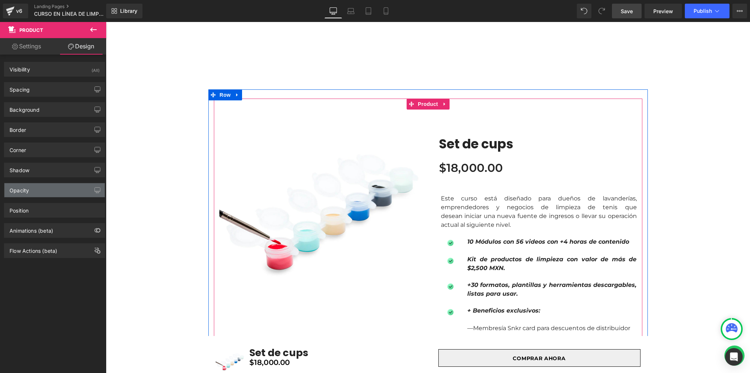
click at [45, 190] on div "Opacity" at bounding box center [54, 190] width 100 height 14
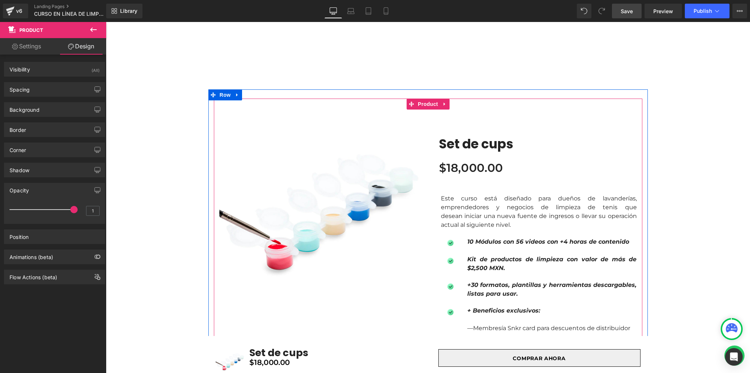
click at [45, 190] on div "Opacity" at bounding box center [54, 190] width 100 height 14
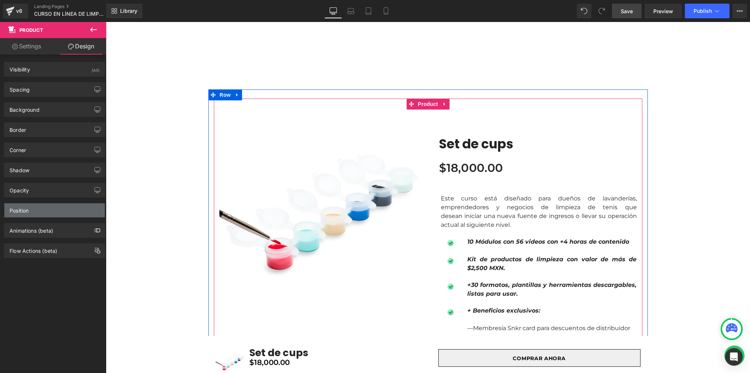
click at [38, 214] on div "Position" at bounding box center [54, 210] width 100 height 14
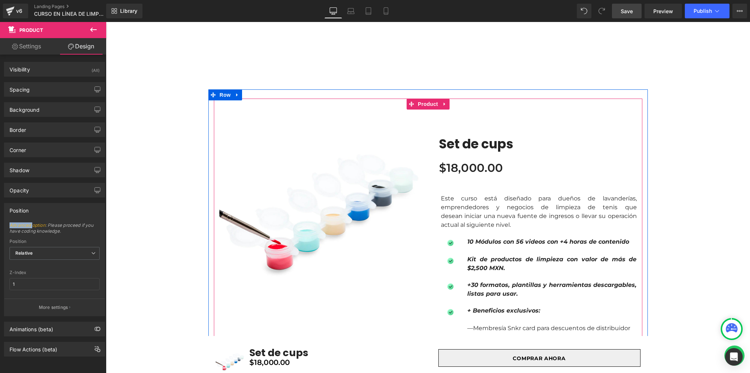
click at [38, 214] on div "Position" at bounding box center [54, 210] width 100 height 14
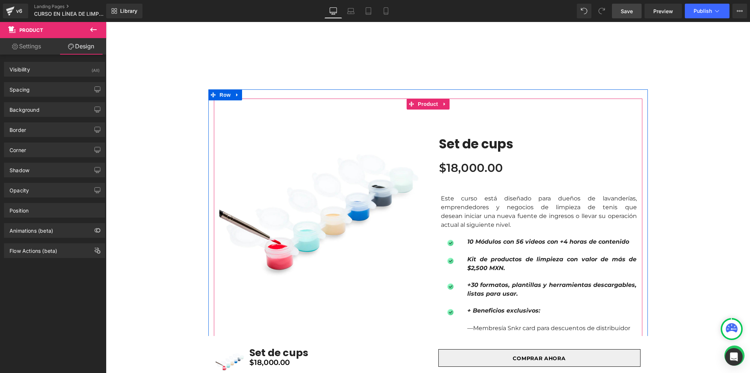
click at [41, 238] on div "Flow Actions (beta)" at bounding box center [55, 248] width 110 height 20
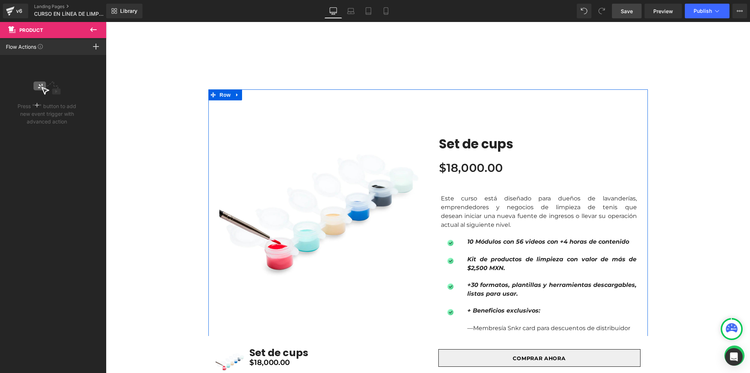
click at [96, 28] on icon at bounding box center [93, 29] width 9 height 9
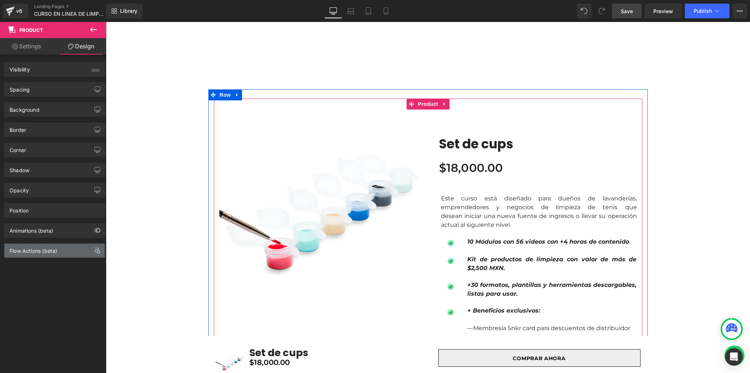
click at [38, 252] on div "Flow Actions (beta)" at bounding box center [34, 249] width 48 height 10
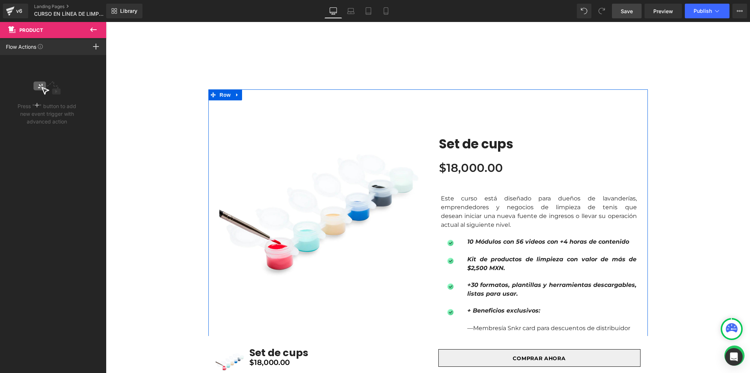
click at [95, 28] on icon at bounding box center [93, 29] width 9 height 9
type input "0"
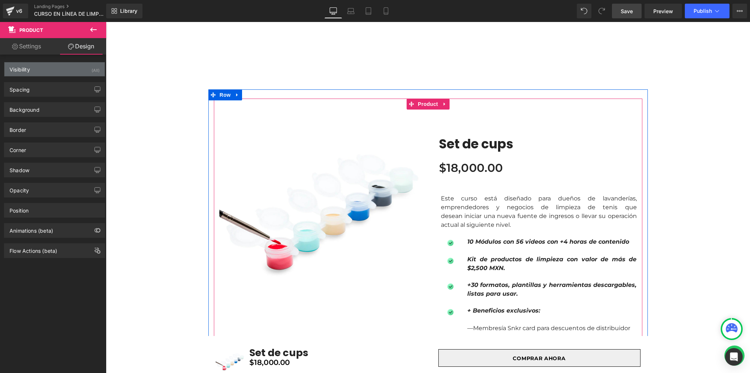
click at [32, 66] on div "Visibility (All)" at bounding box center [54, 69] width 100 height 14
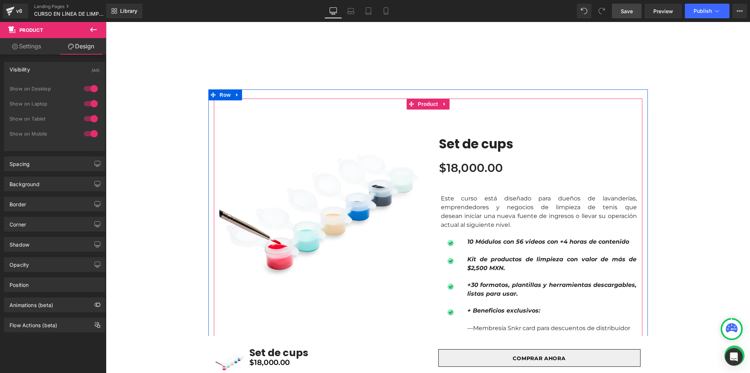
click at [32, 66] on div "Visibility (All)" at bounding box center [54, 69] width 100 height 14
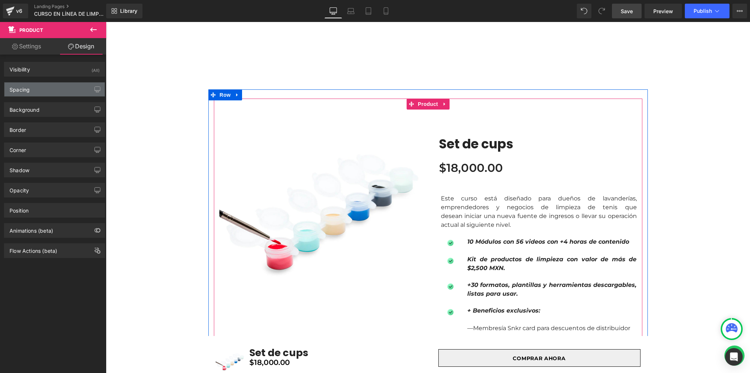
click at [31, 95] on div "Spacing" at bounding box center [54, 89] width 100 height 14
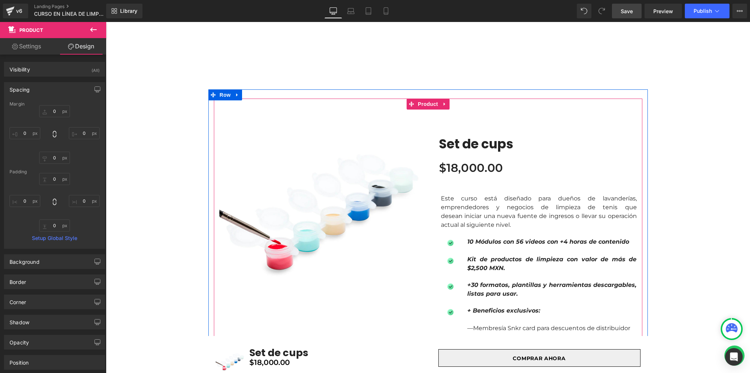
click at [34, 89] on div "Spacing" at bounding box center [54, 89] width 100 height 14
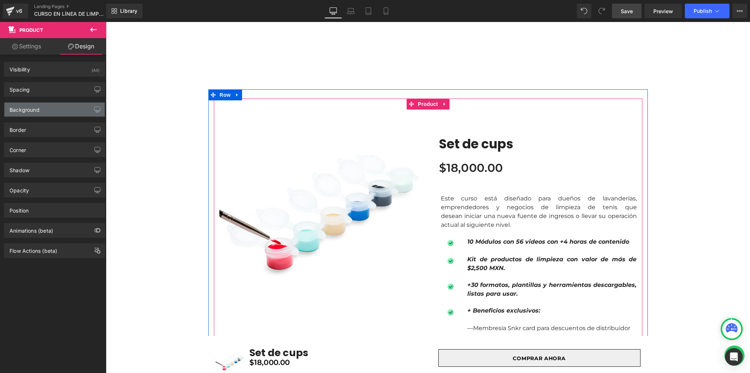
click at [34, 106] on div "Background" at bounding box center [25, 108] width 30 height 10
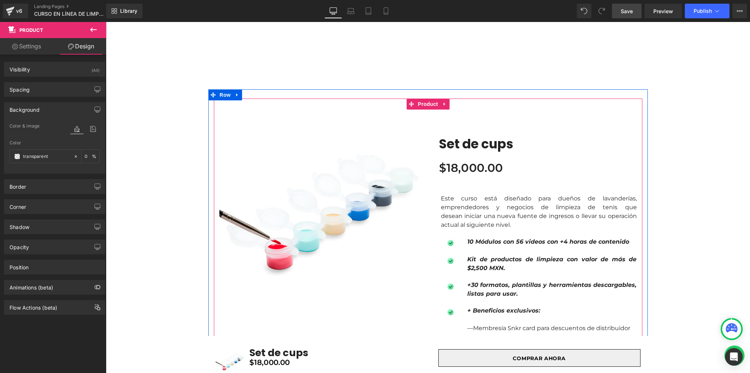
click at [34, 106] on div "Background" at bounding box center [25, 108] width 30 height 10
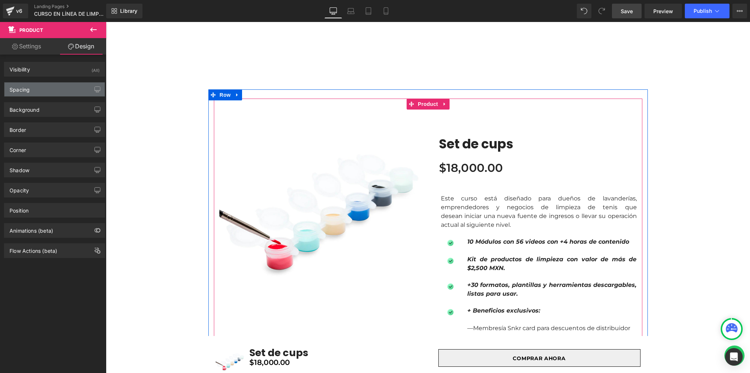
click at [36, 93] on div "Spacing" at bounding box center [54, 89] width 100 height 14
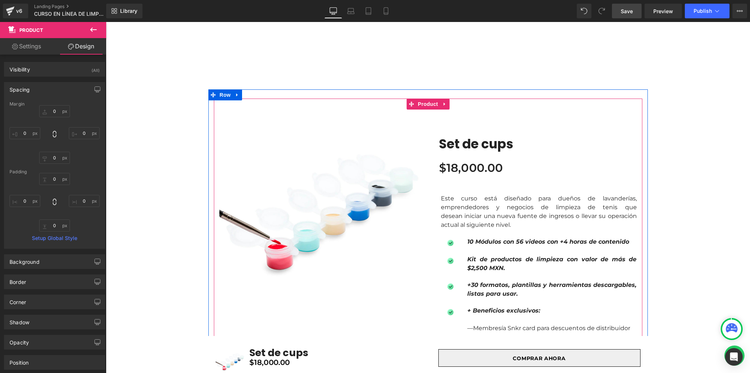
click at [46, 237] on link "Setup Global Style" at bounding box center [55, 238] width 90 height 6
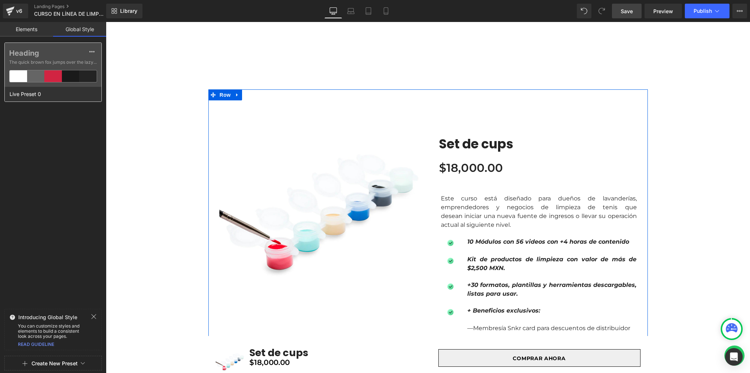
click at [38, 68] on div "Heading The quick brown fox jumps over the lazy..." at bounding box center [53, 65] width 97 height 44
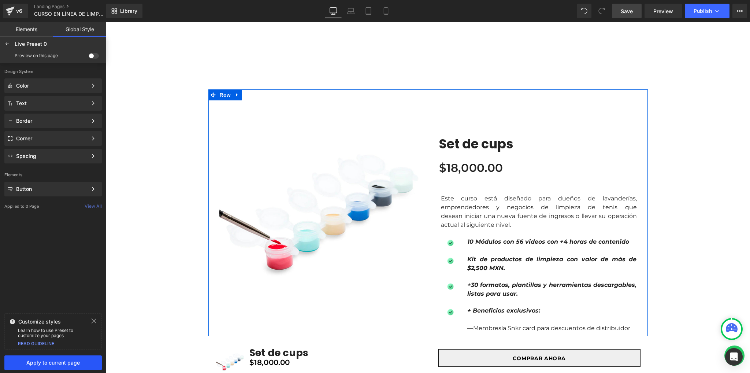
click at [42, 365] on button "Apply to current page" at bounding box center [52, 362] width 97 height 15
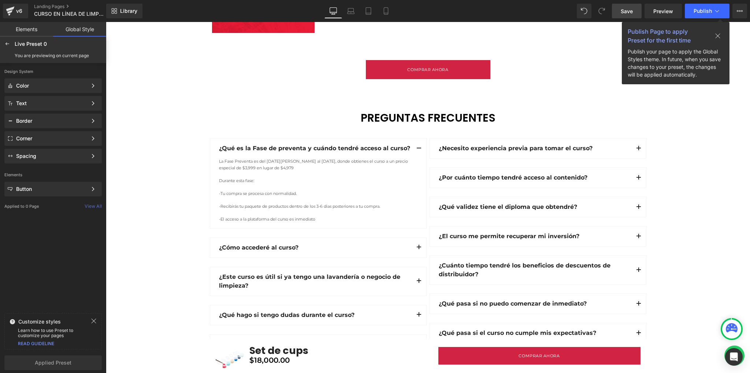
scroll to position [2002, 0]
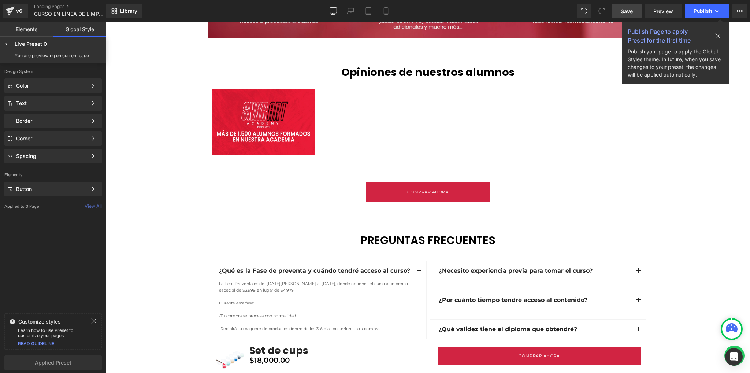
click at [633, 13] on span "Save" at bounding box center [627, 11] width 12 height 8
click at [715, 33] on icon at bounding box center [718, 36] width 6 height 6
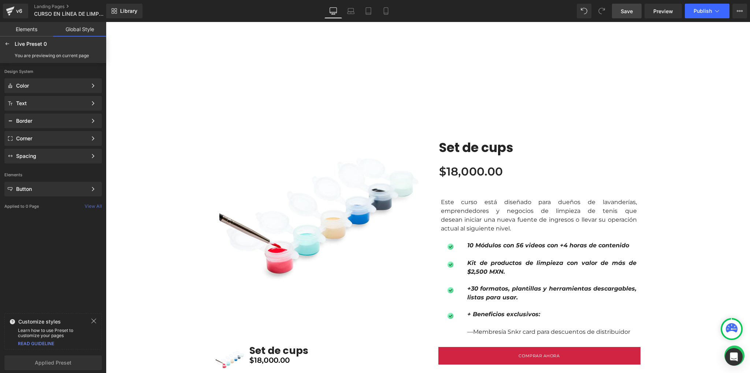
scroll to position [440, 0]
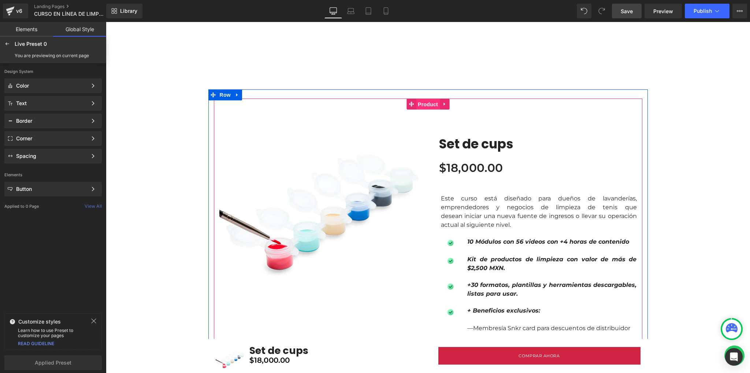
click at [420, 104] on span "Product" at bounding box center [428, 104] width 24 height 11
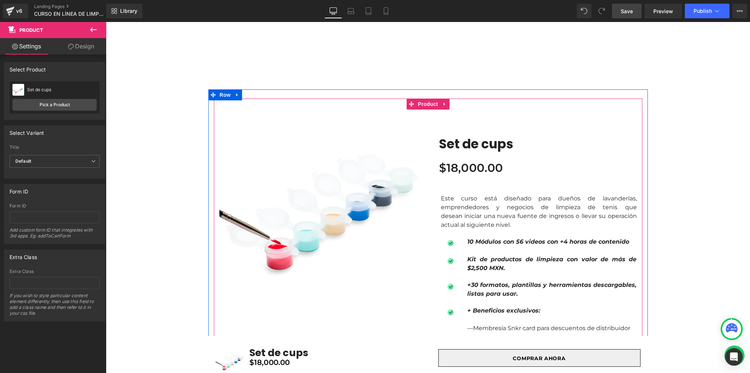
click at [70, 46] on icon at bounding box center [71, 47] width 6 height 6
click at [38, 47] on link "Settings" at bounding box center [26, 46] width 53 height 16
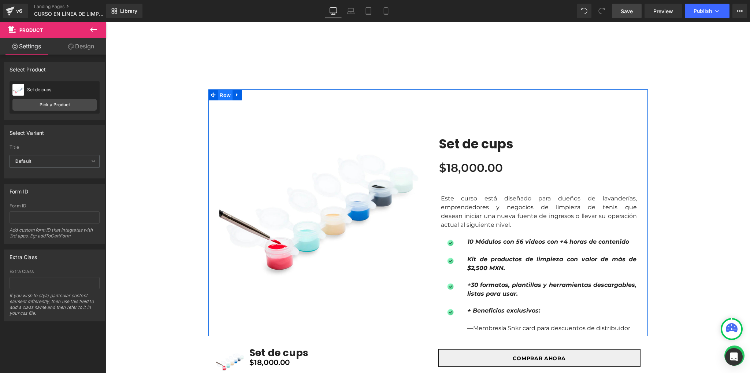
click at [223, 96] on span "Row" at bounding box center [225, 95] width 15 height 11
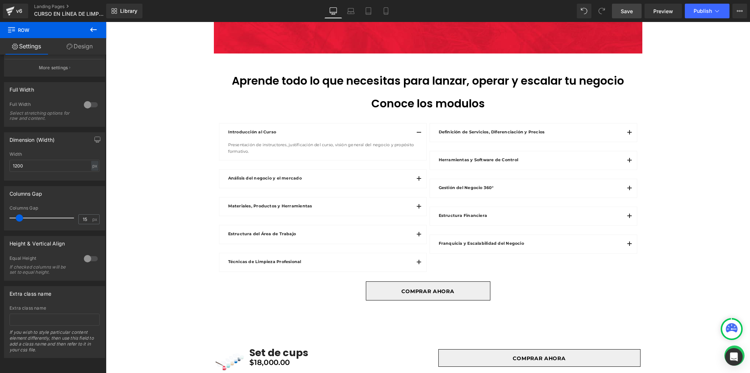
scroll to position [1026, 0]
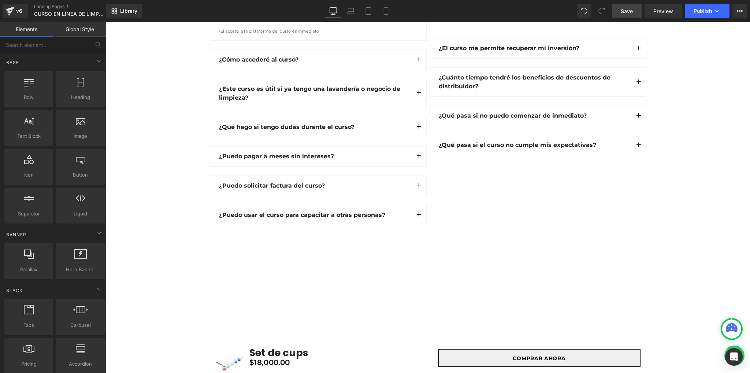
scroll to position [2246, 0]
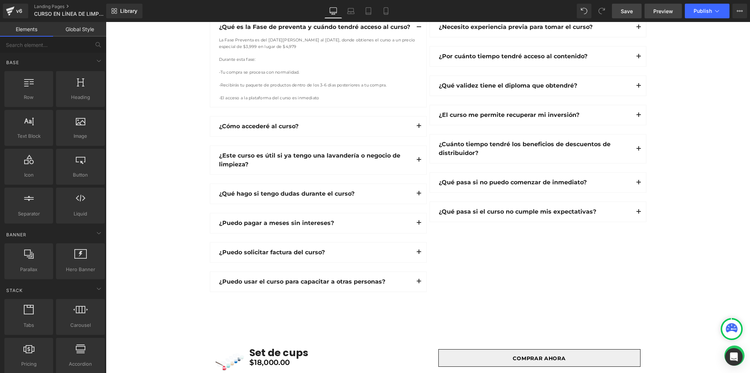
click at [660, 13] on span "Preview" at bounding box center [663, 11] width 20 height 8
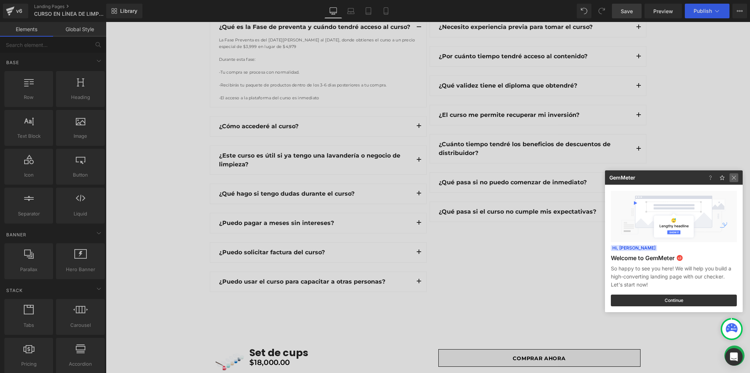
drag, startPoint x: 732, startPoint y: 179, endPoint x: 442, endPoint y: 174, distance: 290.1
click at [732, 179] on img at bounding box center [734, 177] width 9 height 9
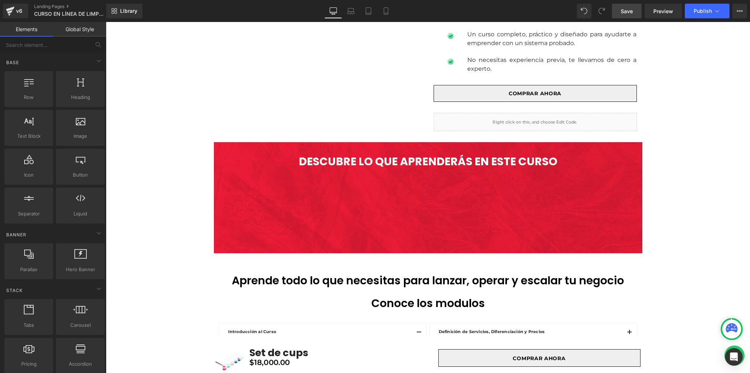
scroll to position [928, 0]
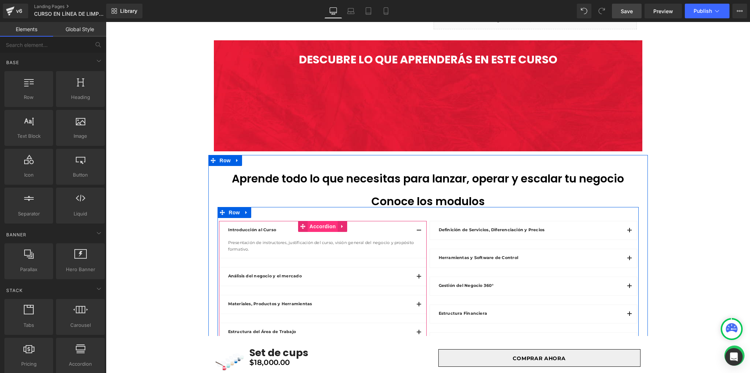
click at [315, 227] on span "Accordion" at bounding box center [323, 226] width 30 height 11
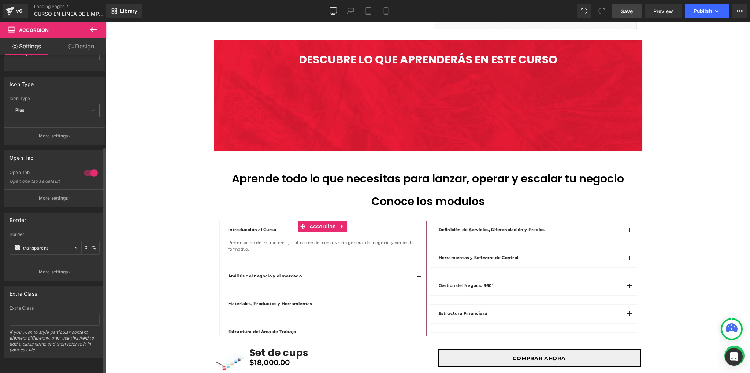
scroll to position [0, 0]
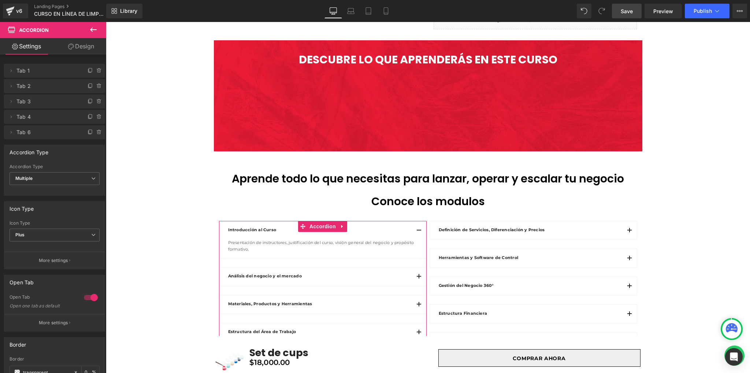
click at [84, 41] on link "Design" at bounding box center [81, 46] width 53 height 16
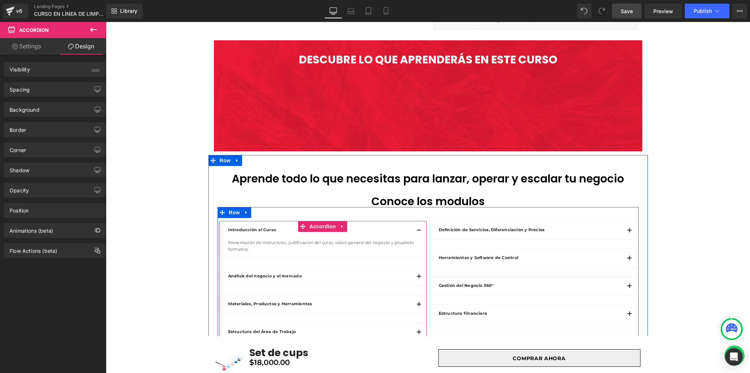
click at [106, 22] on div at bounding box center [106, 22] width 0 height 0
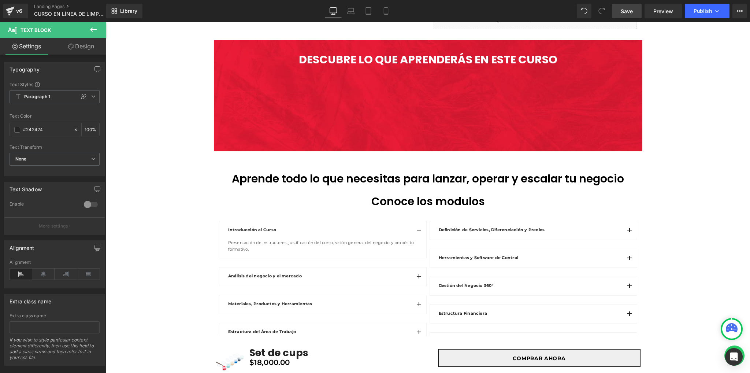
click at [88, 44] on link "Design" at bounding box center [81, 46] width 53 height 16
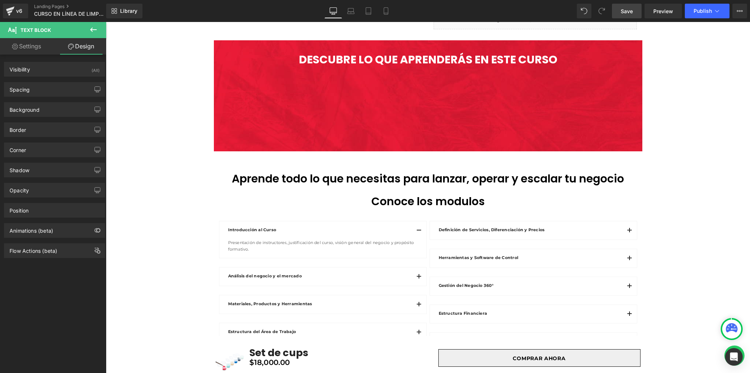
click at [34, 44] on link "Settings" at bounding box center [26, 46] width 53 height 16
type input "100"
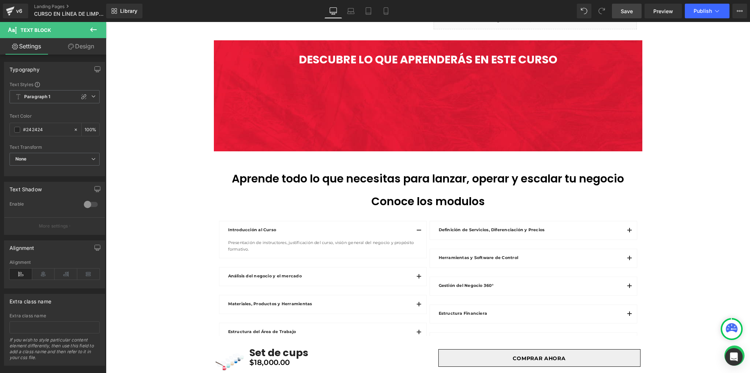
click at [96, 31] on icon at bounding box center [93, 29] width 9 height 9
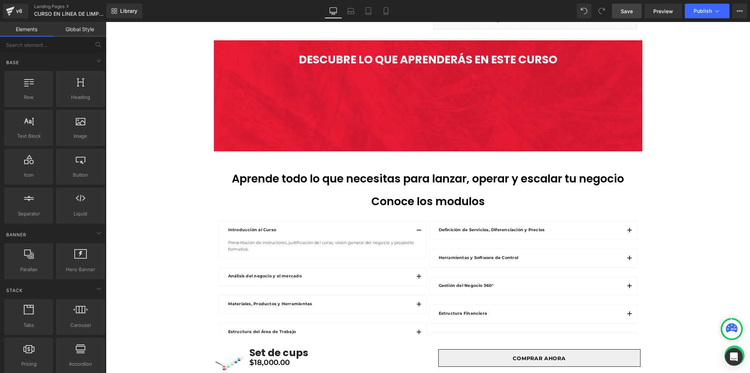
click at [77, 33] on link "Global Style" at bounding box center [79, 29] width 53 height 15
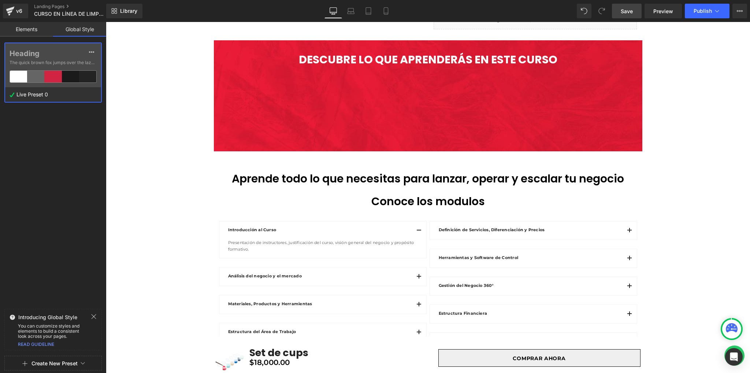
click at [60, 54] on label "Heading" at bounding box center [53, 53] width 87 height 9
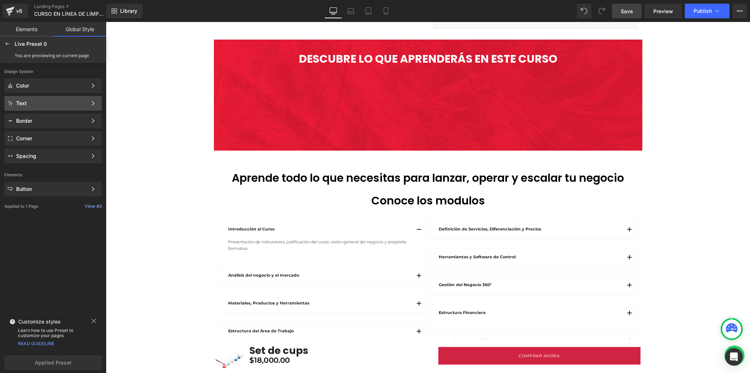
click at [47, 104] on div "Text" at bounding box center [51, 103] width 71 height 6
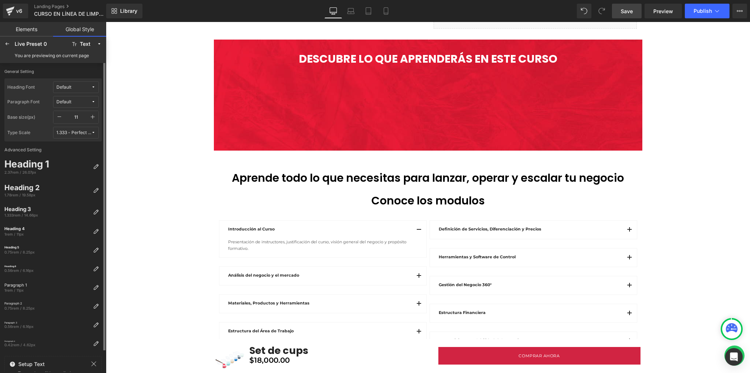
click at [92, 117] on icon "button" at bounding box center [93, 117] width 6 height 6
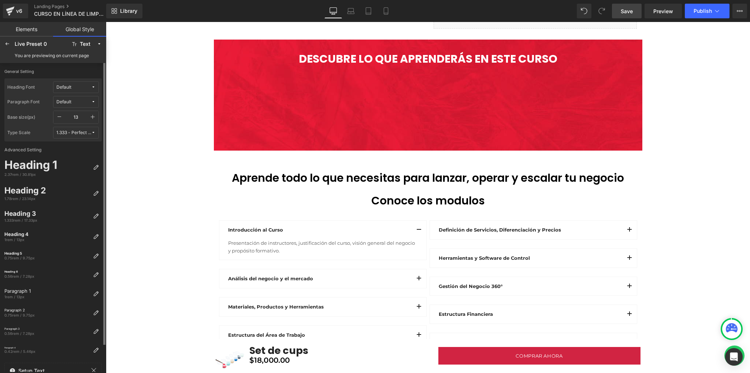
click at [92, 117] on icon "button" at bounding box center [93, 117] width 6 height 6
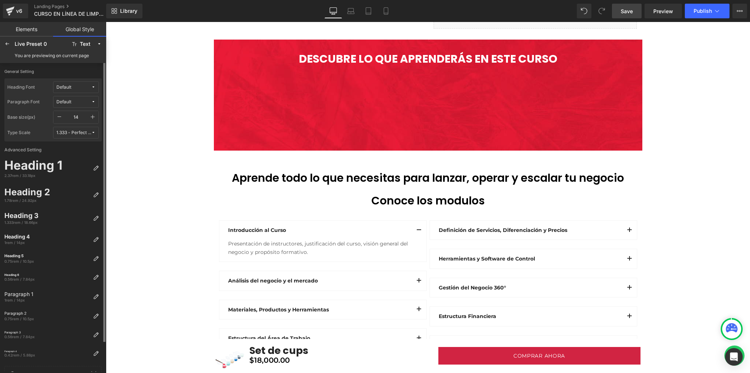
click at [92, 117] on icon "button" at bounding box center [93, 117] width 6 height 6
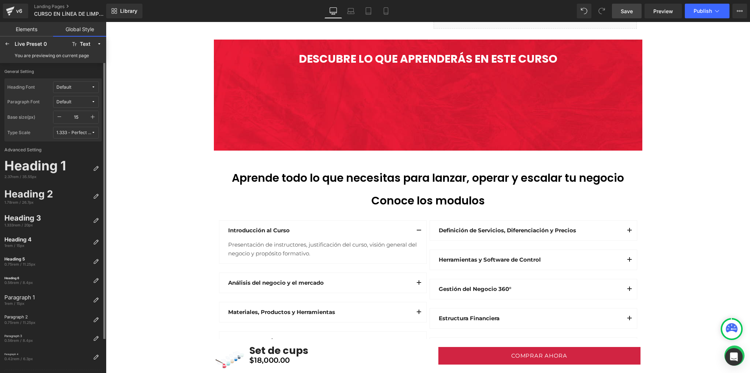
click at [92, 117] on icon "button" at bounding box center [93, 117] width 6 height 6
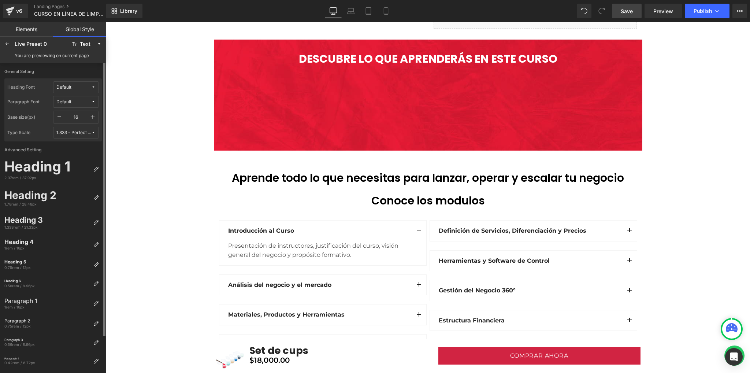
click at [92, 117] on icon "button" at bounding box center [93, 117] width 6 height 6
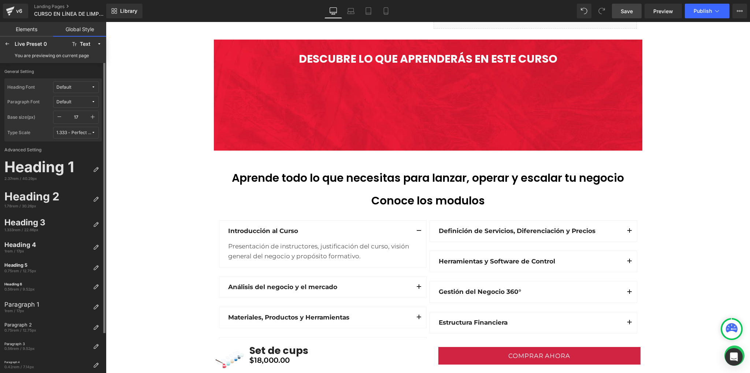
click at [92, 117] on icon "button" at bounding box center [93, 117] width 6 height 6
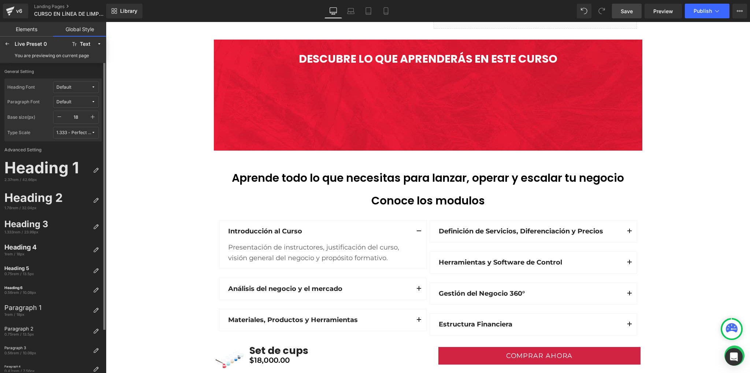
click at [62, 113] on button "button" at bounding box center [59, 117] width 12 height 12
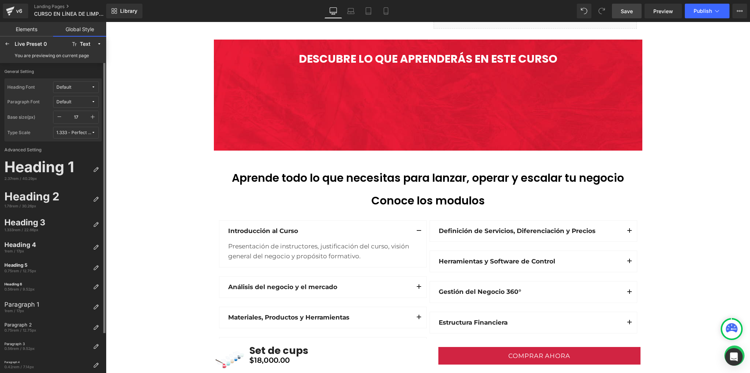
click at [62, 115] on icon "button" at bounding box center [59, 117] width 6 height 6
type input "16"
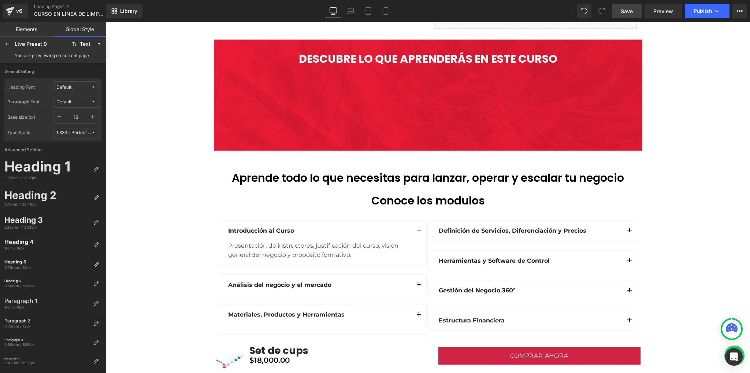
click at [633, 12] on span "Save" at bounding box center [627, 11] width 12 height 8
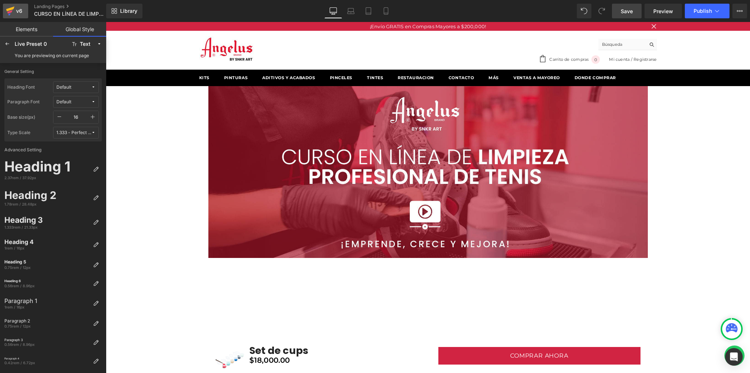
drag, startPoint x: 4, startPoint y: 9, endPoint x: 329, endPoint y: 22, distance: 325.1
click at [4, 9] on link "v6" at bounding box center [15, 11] width 25 height 15
click at [619, 10] on link "Save" at bounding box center [627, 11] width 30 height 15
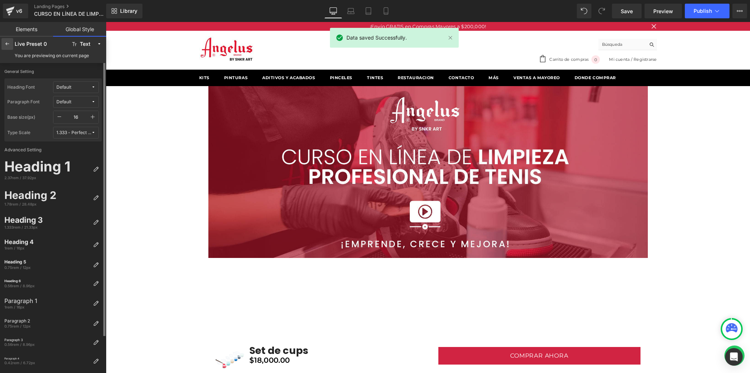
click at [9, 46] on icon at bounding box center [7, 44] width 6 height 6
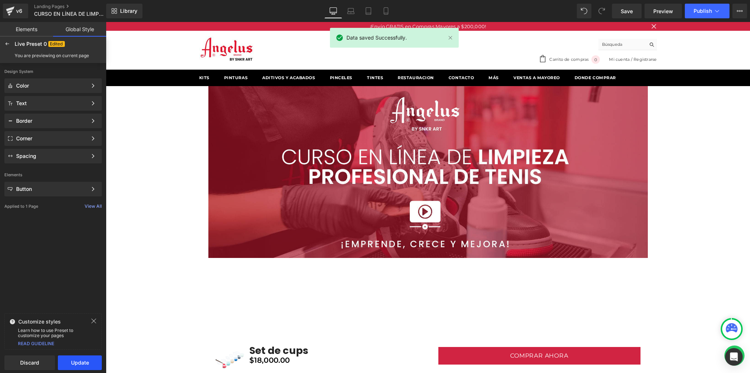
click at [79, 360] on button "Update" at bounding box center [80, 362] width 44 height 15
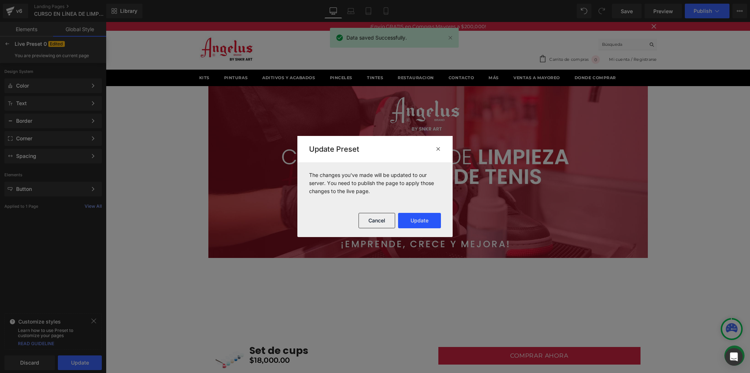
click at [407, 220] on button "Update" at bounding box center [419, 220] width 43 height 15
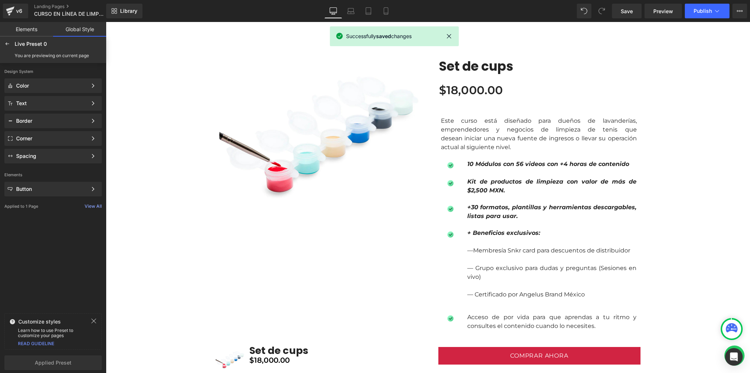
scroll to position [733, 0]
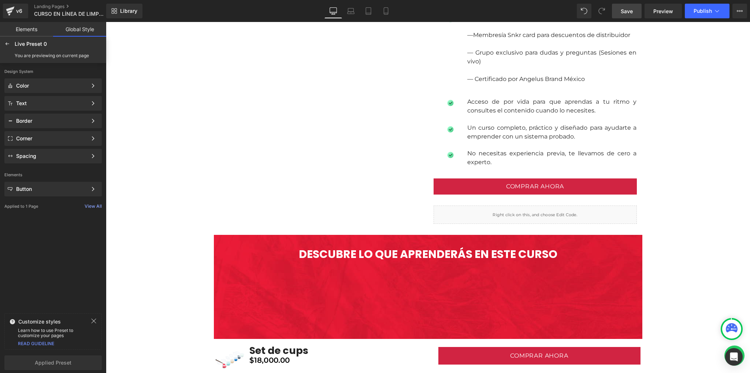
drag, startPoint x: 621, startPoint y: 15, endPoint x: 118, endPoint y: 133, distance: 516.2
click at [621, 15] on link "Save" at bounding box center [627, 11] width 30 height 15
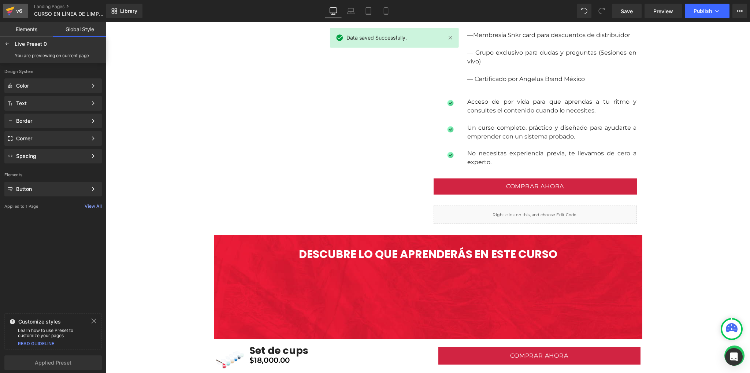
click at [11, 14] on icon at bounding box center [10, 11] width 9 height 18
